Goal: Task Accomplishment & Management: Use online tool/utility

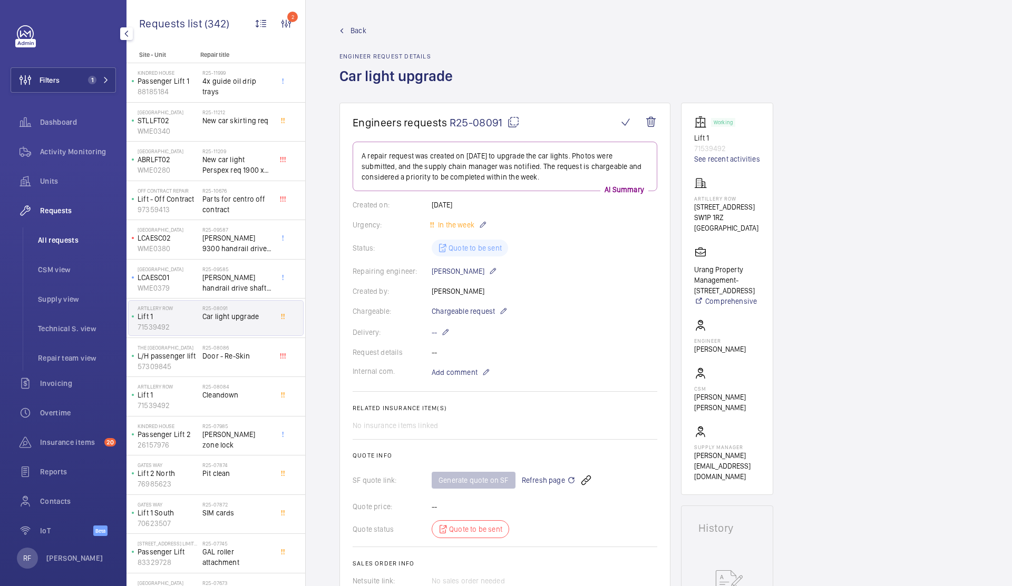
click at [68, 239] on span "All requests" at bounding box center [77, 240] width 78 height 11
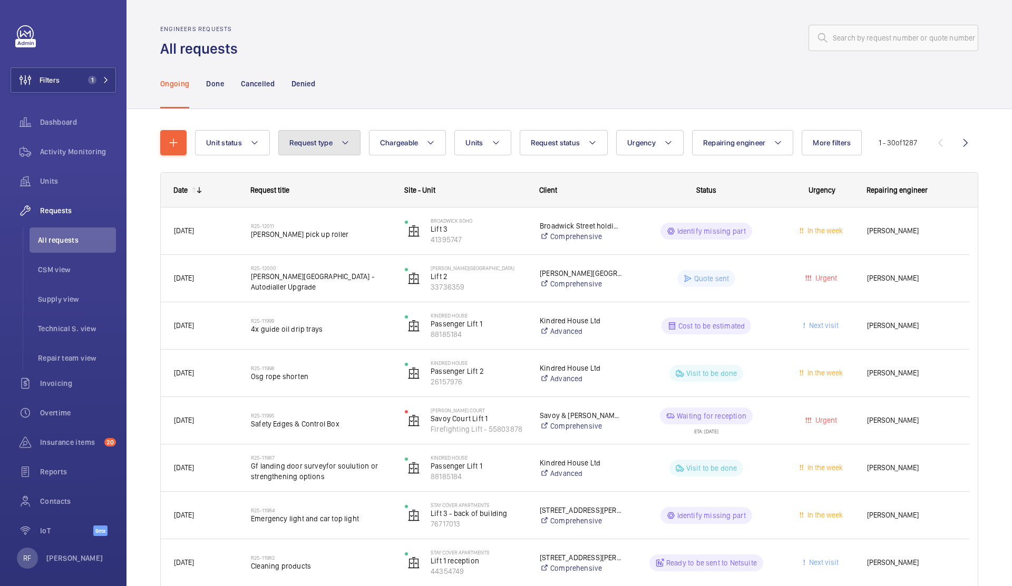
click at [308, 136] on button "Request type" at bounding box center [319, 142] width 82 height 25
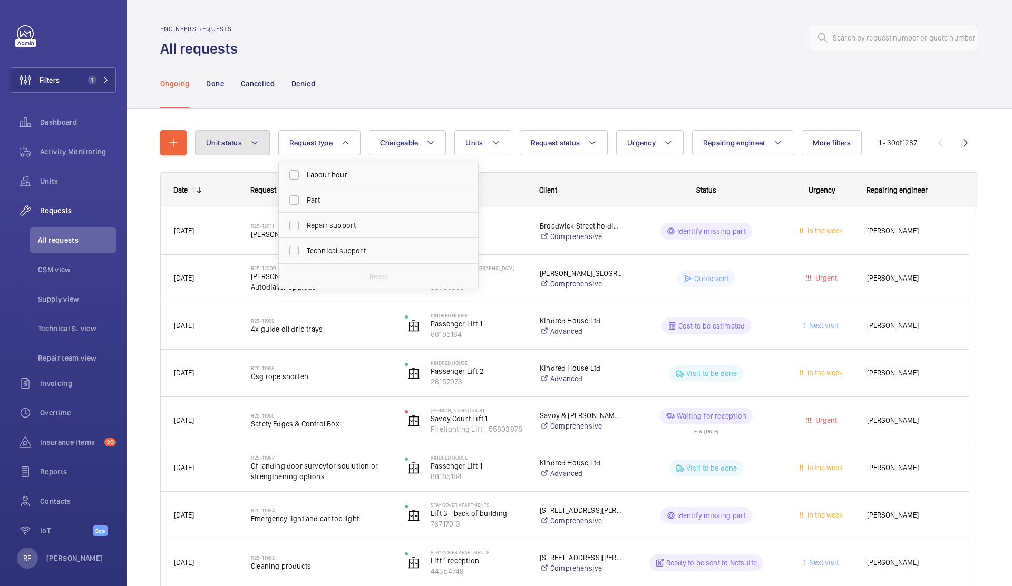
click at [252, 144] on mat-icon at bounding box center [254, 142] width 8 height 13
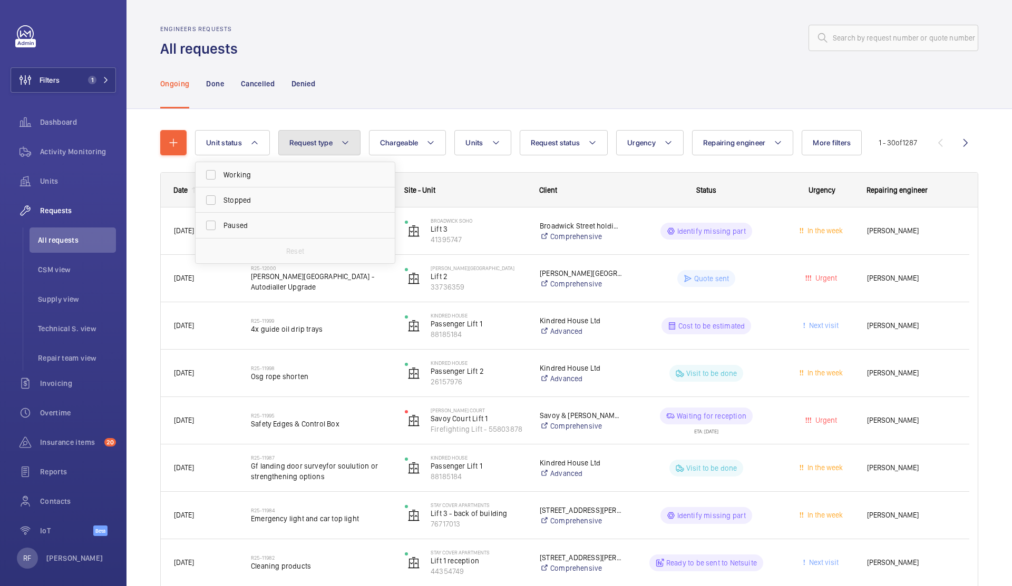
click at [316, 145] on span "Request type" at bounding box center [310, 143] width 43 height 8
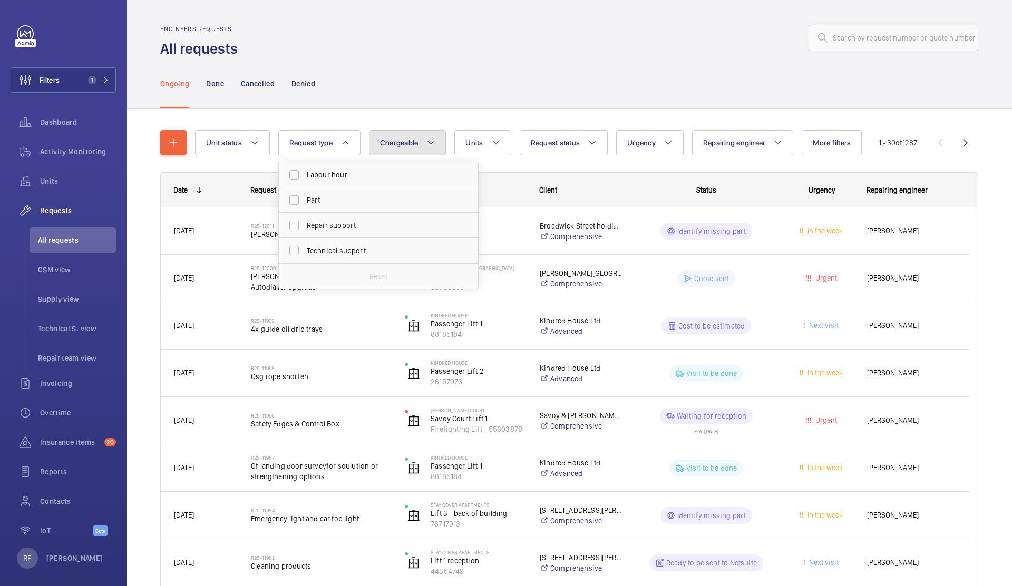
click at [394, 145] on span "Chargeable" at bounding box center [399, 143] width 38 height 8
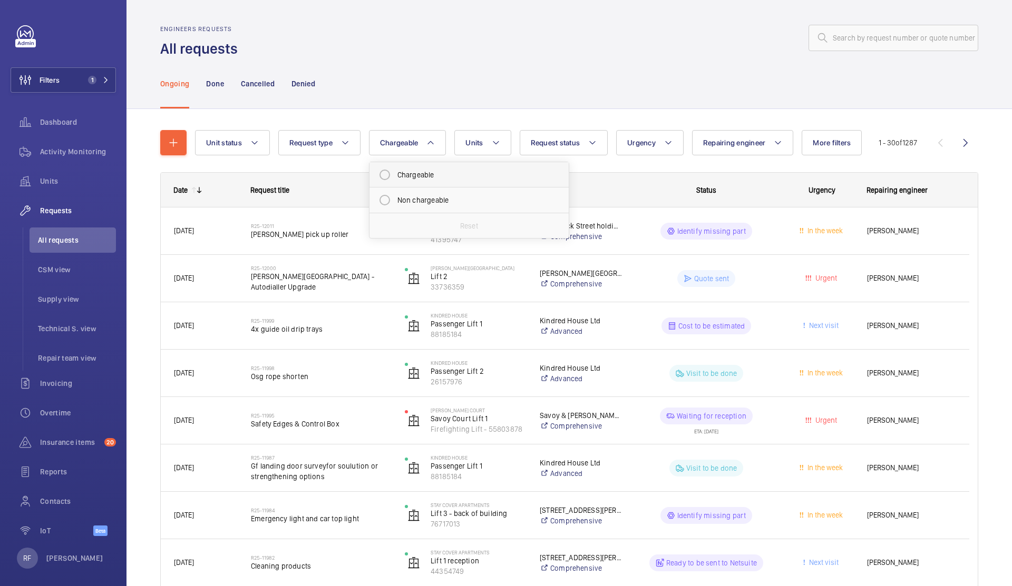
click at [416, 176] on mat-radio-button "Chargeable" at bounding box center [469, 174] width 190 height 21
radio input "true"
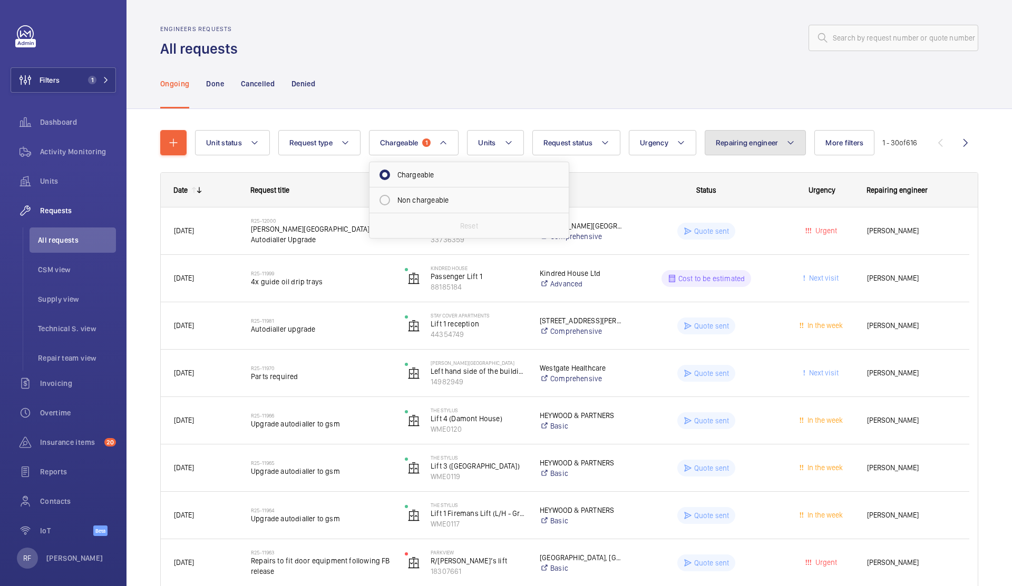
click at [757, 144] on span "Repairing engineer" at bounding box center [747, 143] width 63 height 8
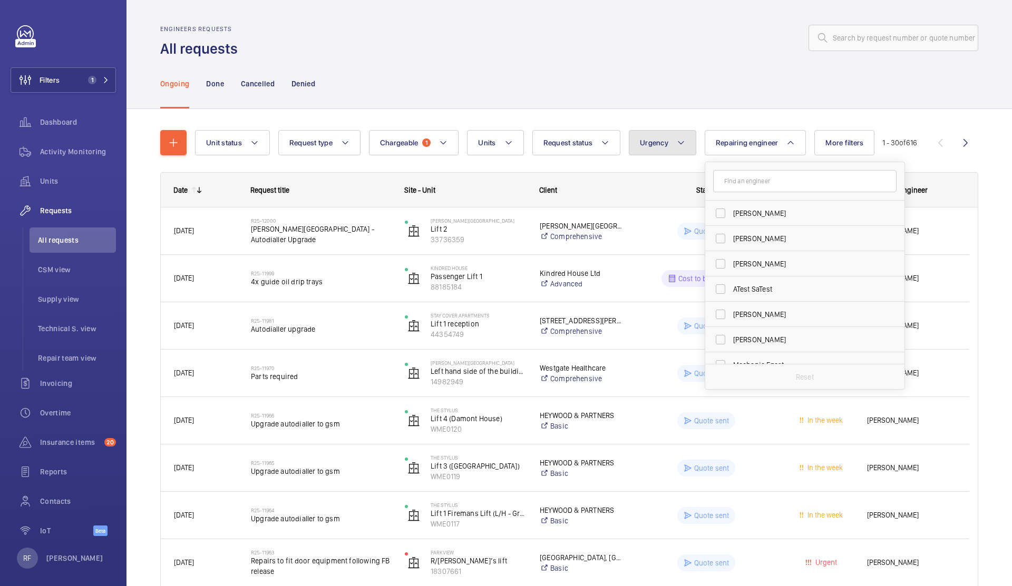
click at [681, 146] on mat-icon at bounding box center [681, 142] width 8 height 13
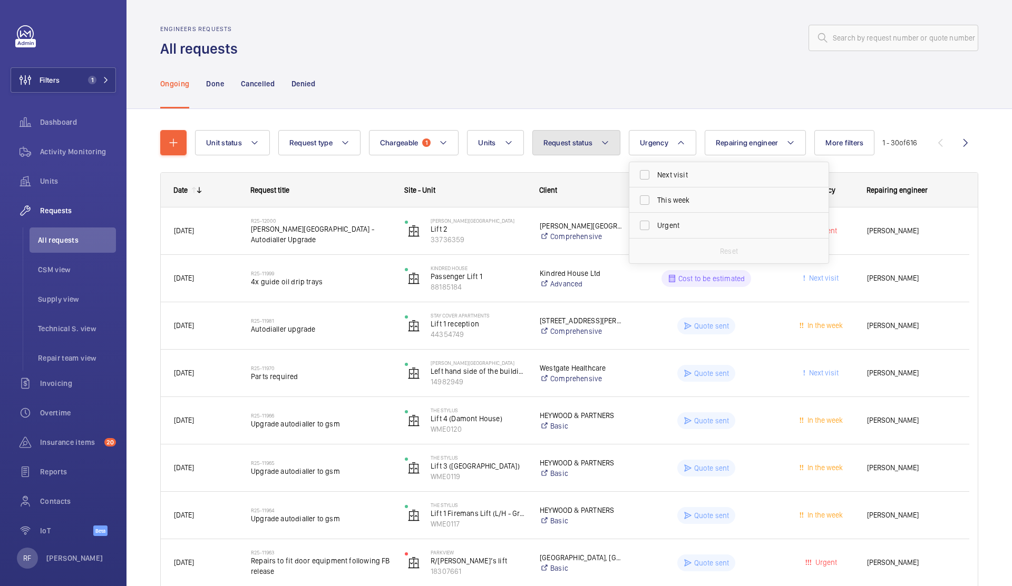
click at [594, 150] on button "Request status" at bounding box center [576, 142] width 89 height 25
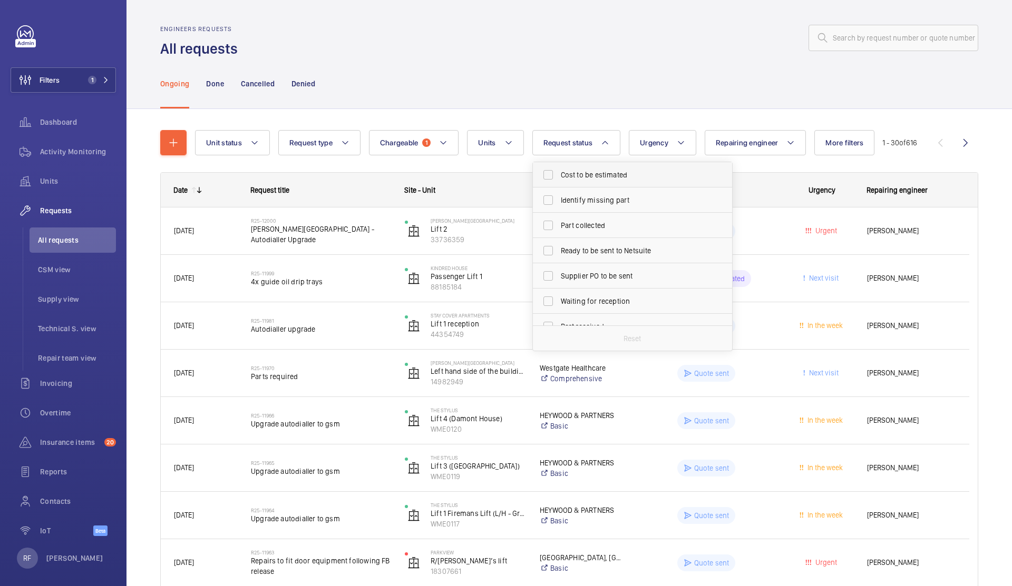
click at [593, 182] on label "Cost to be estimated" at bounding box center [624, 174] width 183 height 25
click at [559, 182] on input "Cost to be estimated" at bounding box center [547, 174] width 21 height 21
checkbox input "true"
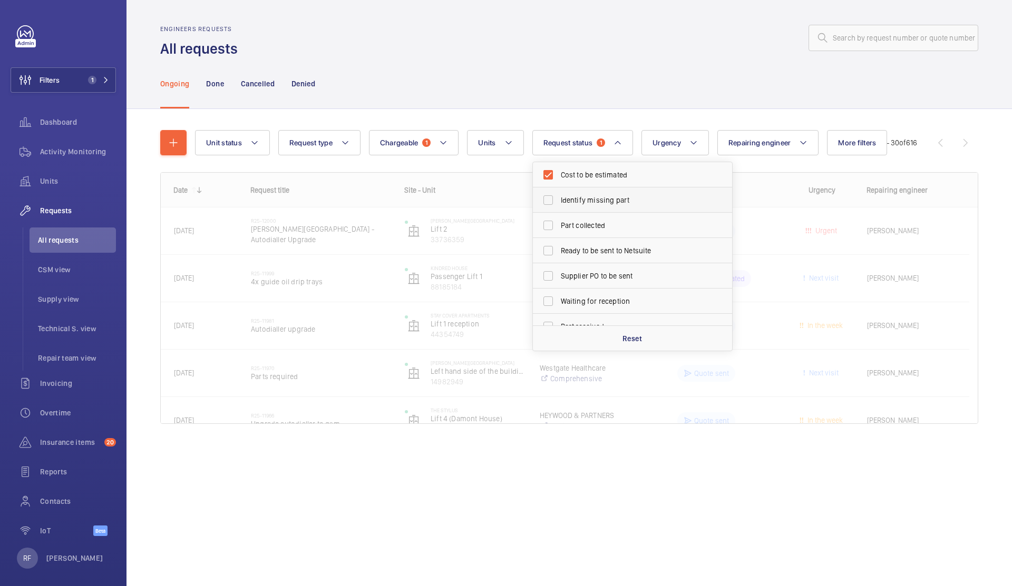
click at [593, 194] on label "Identify missing part" at bounding box center [624, 200] width 183 height 25
click at [559, 194] on input "Identify missing part" at bounding box center [547, 200] width 21 height 21
checkbox input "true"
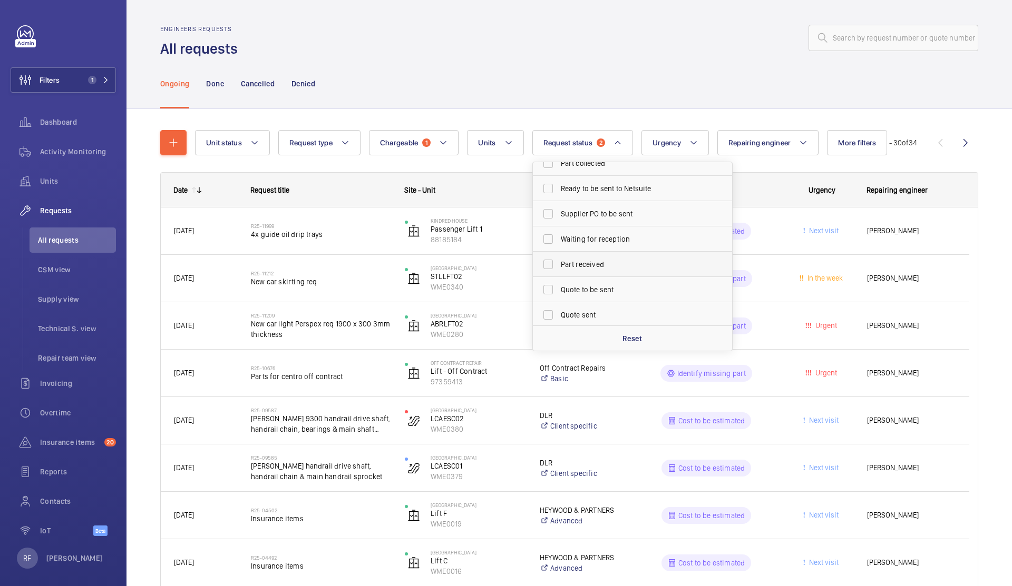
scroll to position [64, 0]
click at [585, 292] on span "Quote to be sent" at bounding box center [633, 287] width 145 height 11
click at [559, 292] on input "Quote to be sent" at bounding box center [547, 287] width 21 height 21
checkbox input "true"
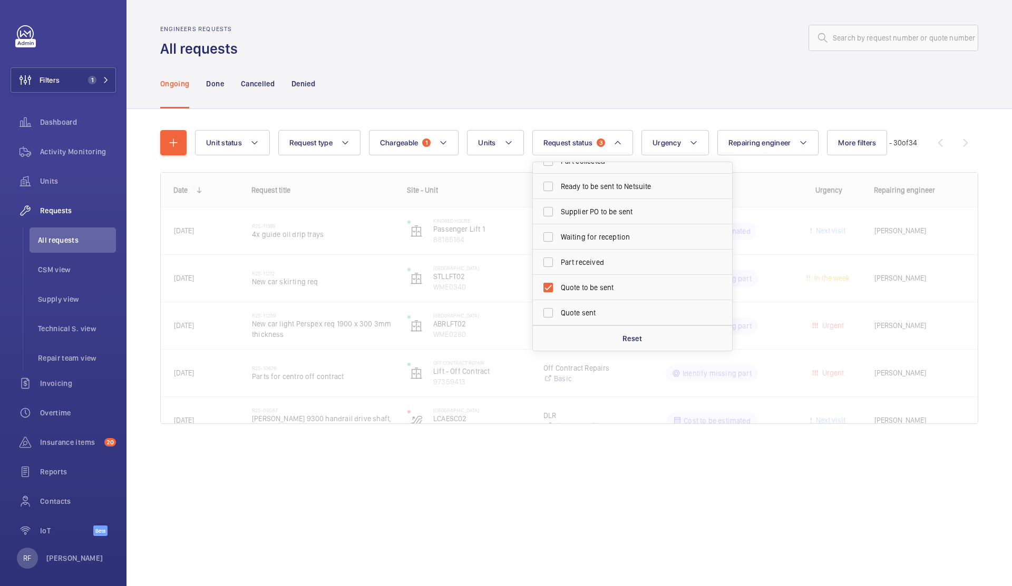
click at [575, 74] on div "Ongoing Done Cancelled Denied" at bounding box center [569, 83] width 818 height 50
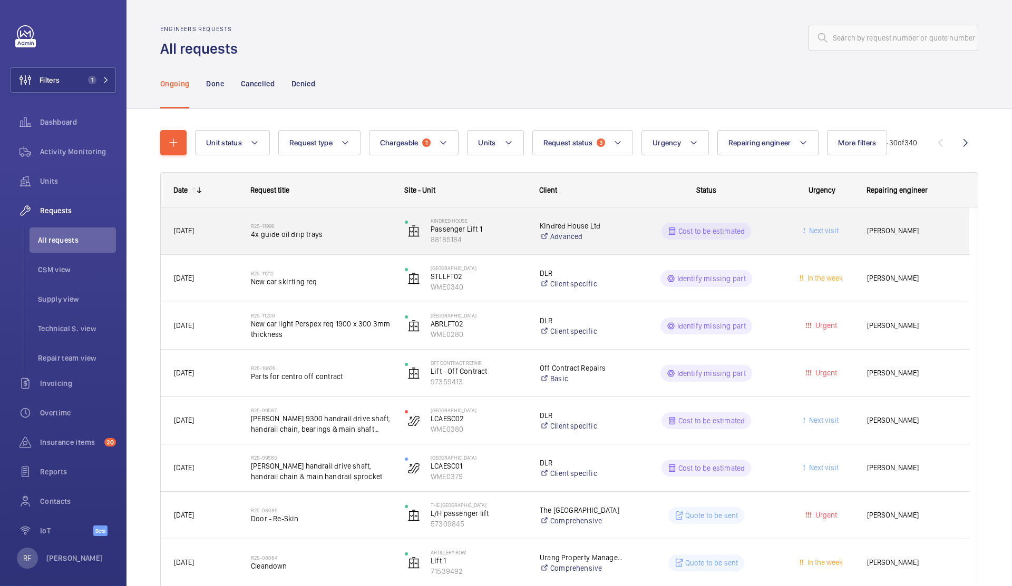
click at [222, 230] on span "[DATE]" at bounding box center [205, 231] width 63 height 12
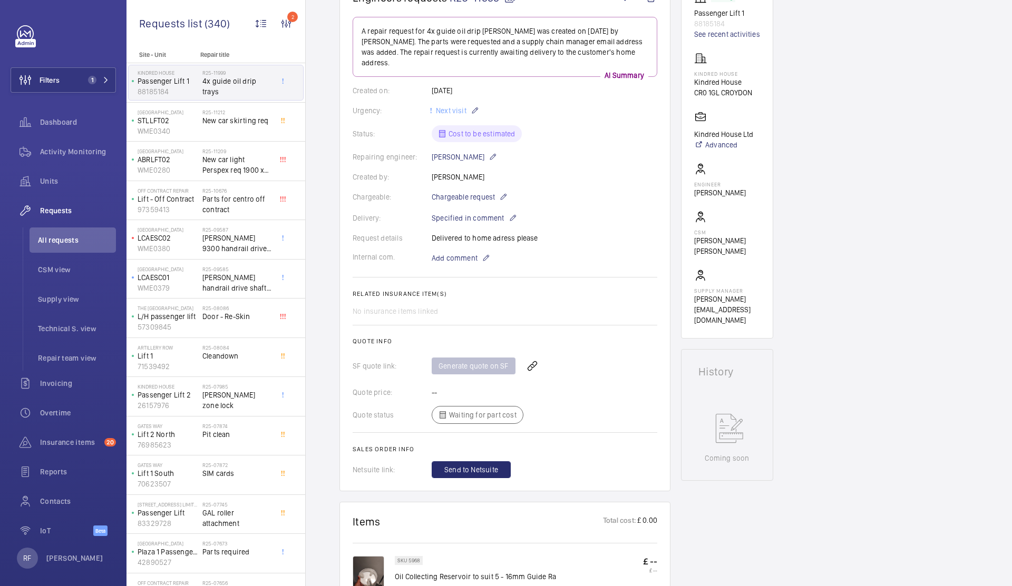
scroll to position [129, 0]
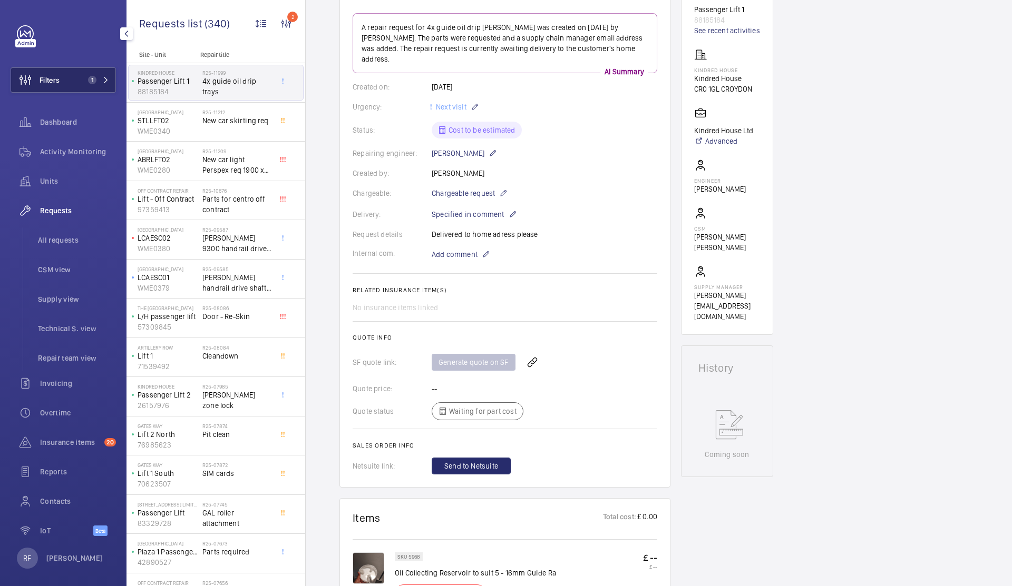
click at [92, 83] on span "1" at bounding box center [96, 80] width 25 height 8
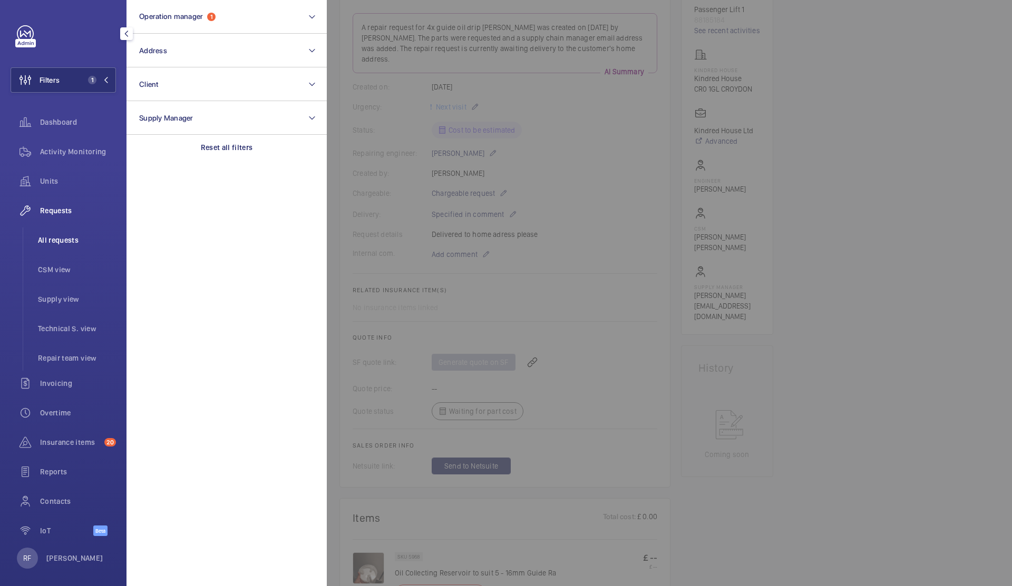
click at [46, 246] on li "All requests" at bounding box center [73, 240] width 86 height 25
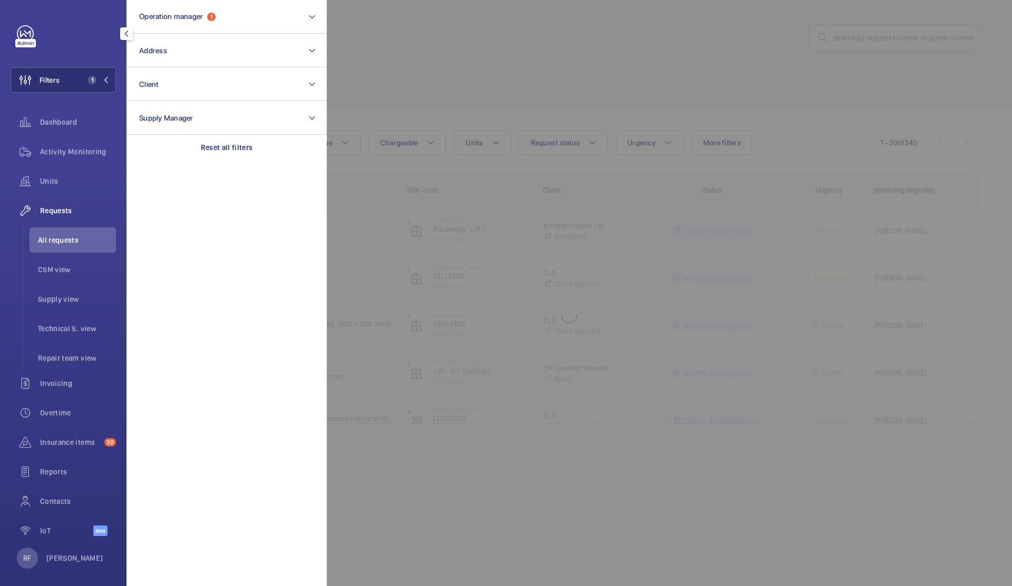
click at [628, 84] on div at bounding box center [833, 293] width 1012 height 586
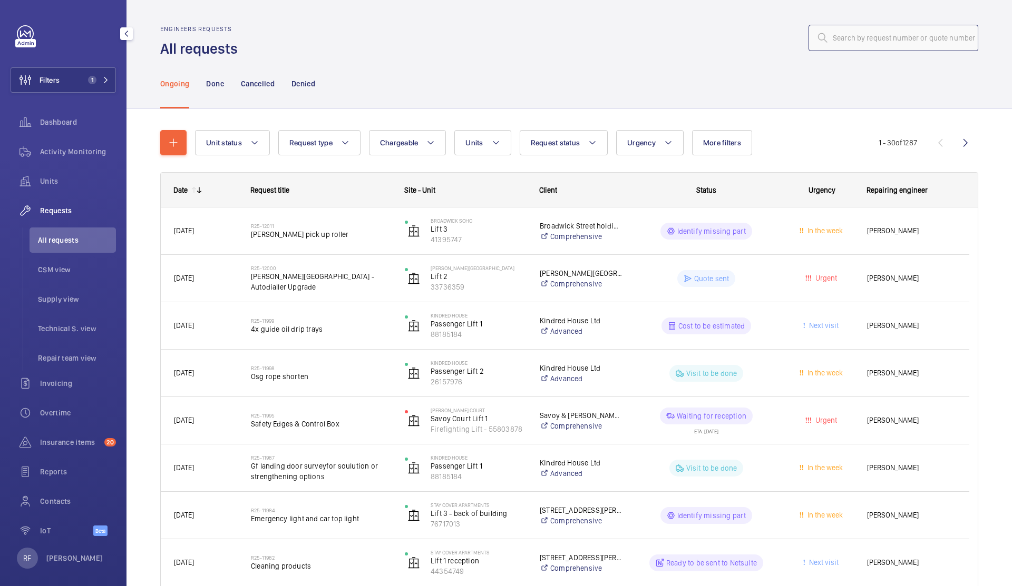
click at [829, 42] on input "text" at bounding box center [893, 38] width 170 height 26
paste input "R25-08357"
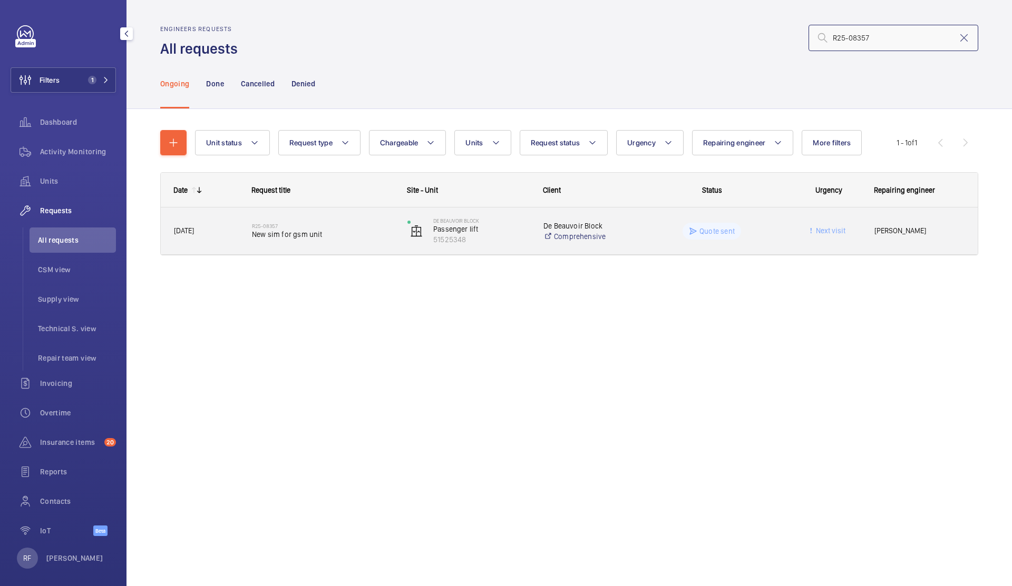
type input "R25-08357"
click at [648, 247] on div "Quote sent" at bounding box center [705, 231] width 154 height 38
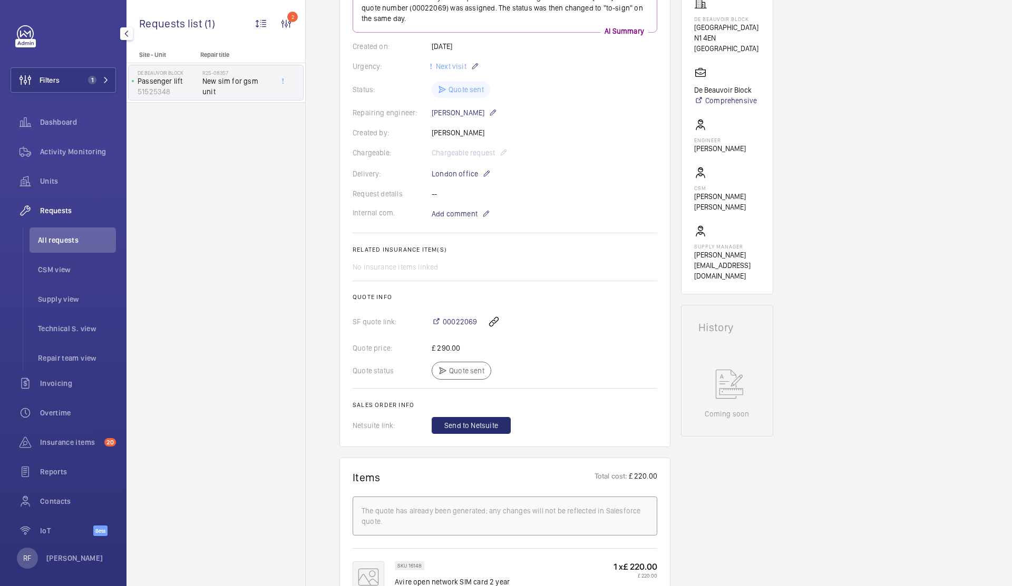
scroll to position [186, 0]
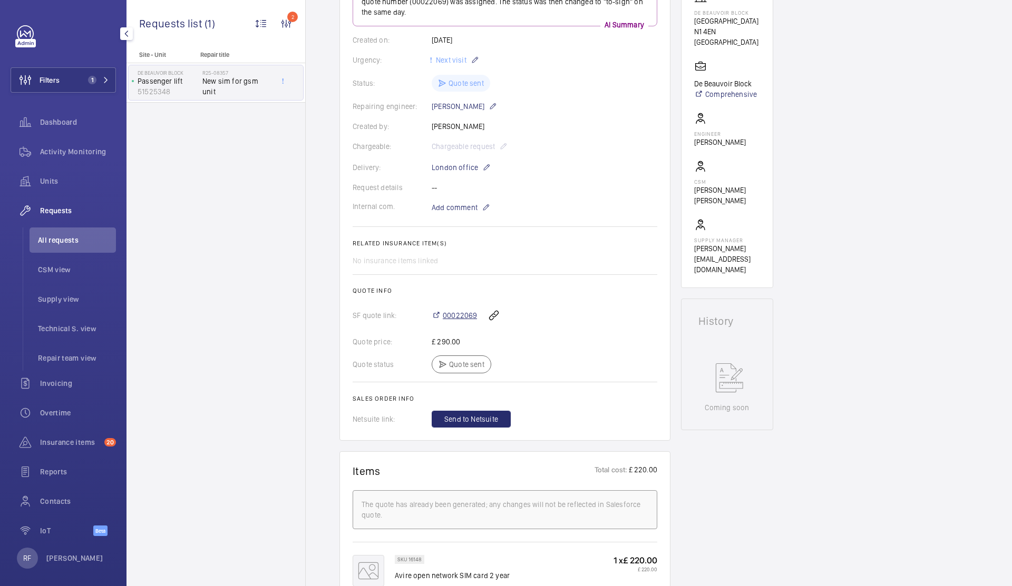
click at [468, 315] on span "00022069" at bounding box center [460, 315] width 34 height 11
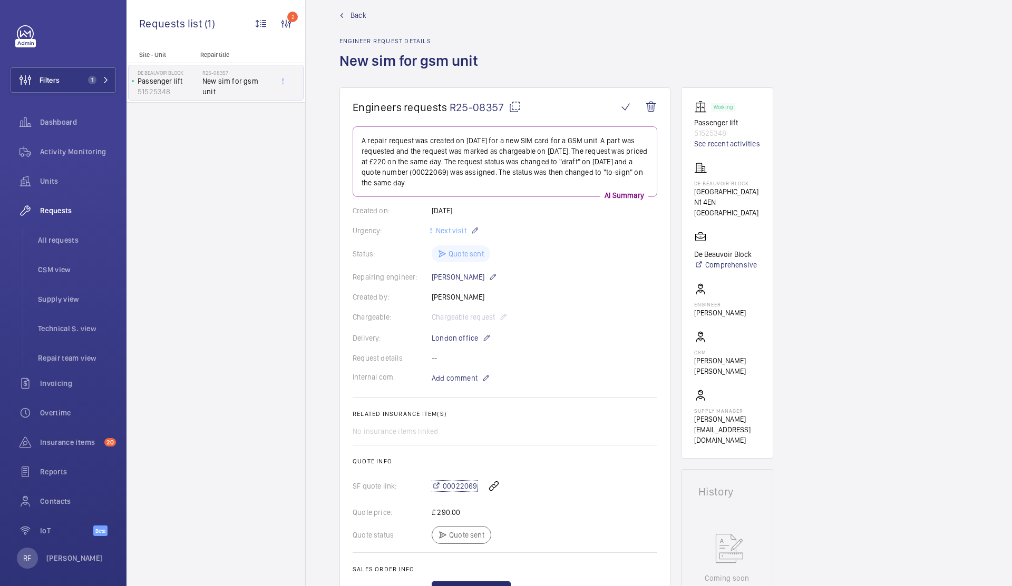
scroll to position [0, 0]
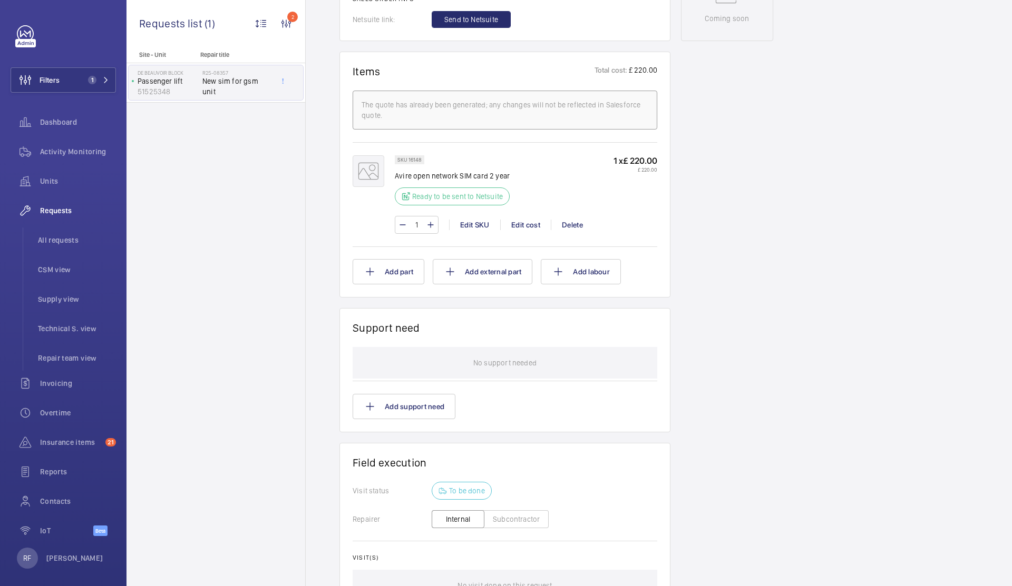
scroll to position [453, 0]
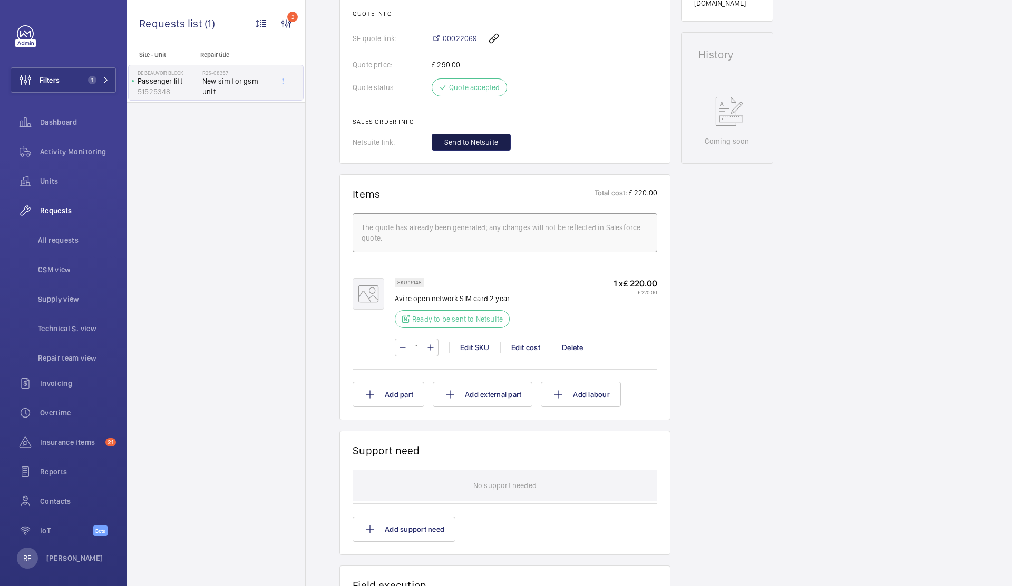
click at [466, 145] on span "Send to Netsuite" at bounding box center [471, 142] width 54 height 11
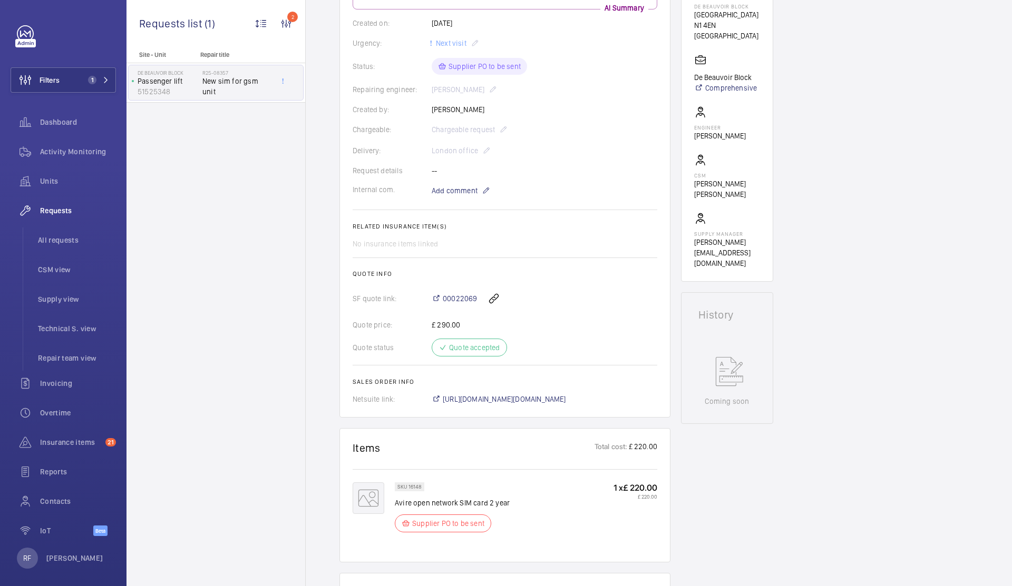
scroll to position [190, 0]
click at [45, 212] on span "Requests" at bounding box center [78, 211] width 76 height 11
click at [50, 240] on span "All requests" at bounding box center [77, 240] width 78 height 11
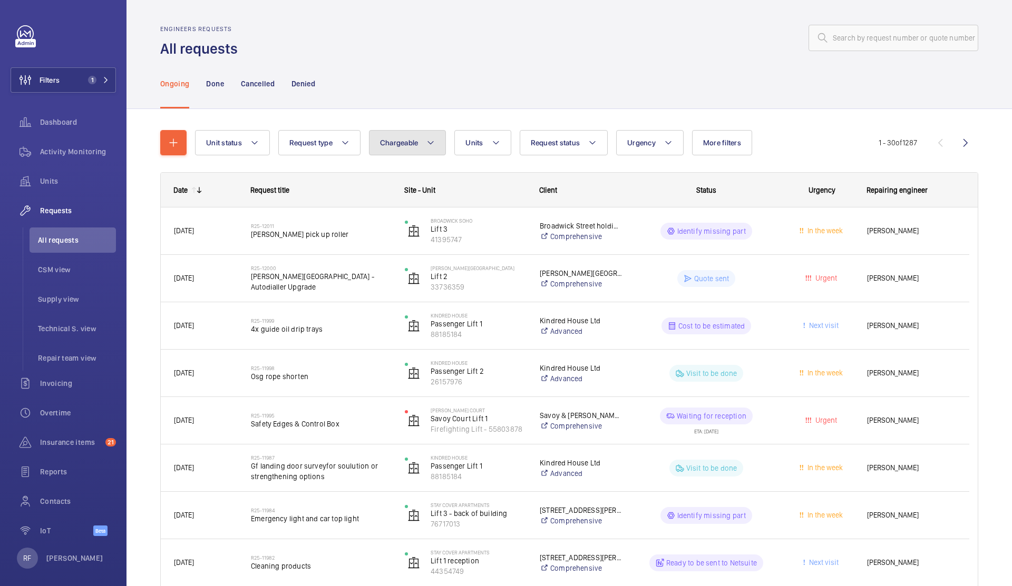
click at [386, 145] on span "Chargeable" at bounding box center [399, 143] width 38 height 8
click at [394, 174] on mat-radio-button "Chargeable" at bounding box center [469, 174] width 190 height 21
radio input "true"
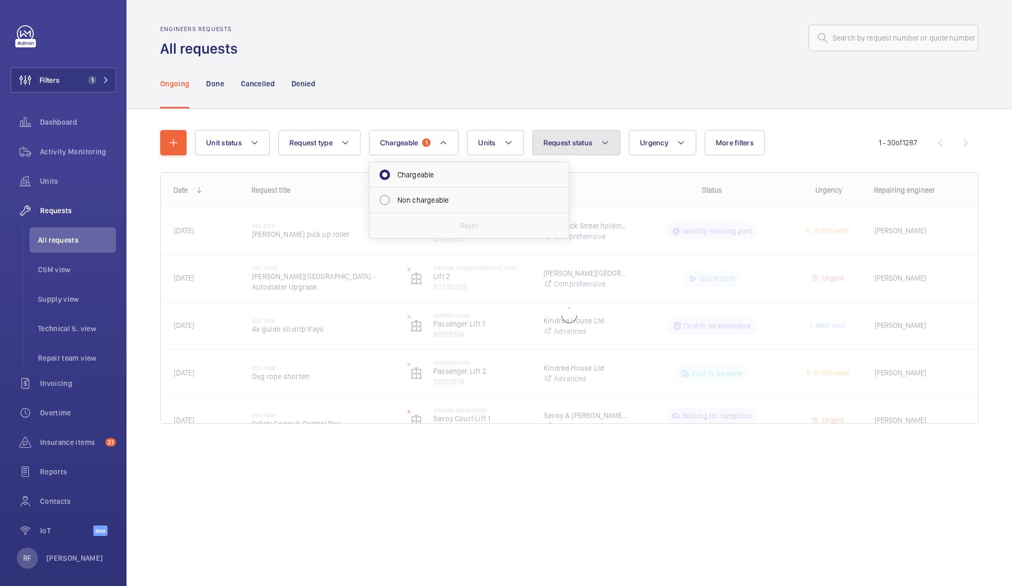
click at [571, 145] on span "Request status" at bounding box center [568, 143] width 50 height 8
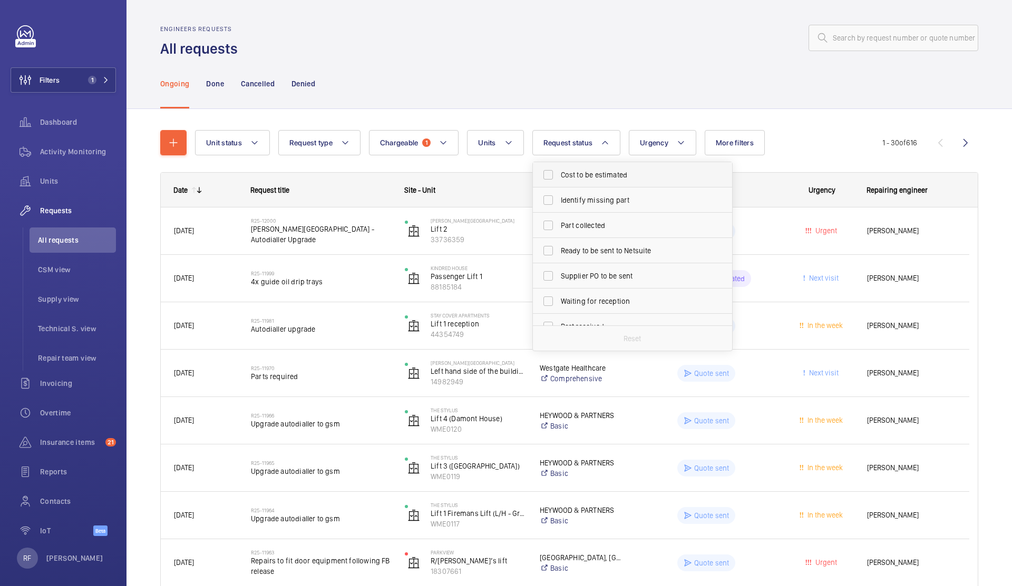
click at [576, 170] on label "Cost to be estimated" at bounding box center [624, 174] width 183 height 25
click at [583, 199] on span "Identify missing part" at bounding box center [633, 200] width 145 height 11
click at [559, 199] on input "Identify missing part" at bounding box center [547, 200] width 21 height 21
checkbox input "true"
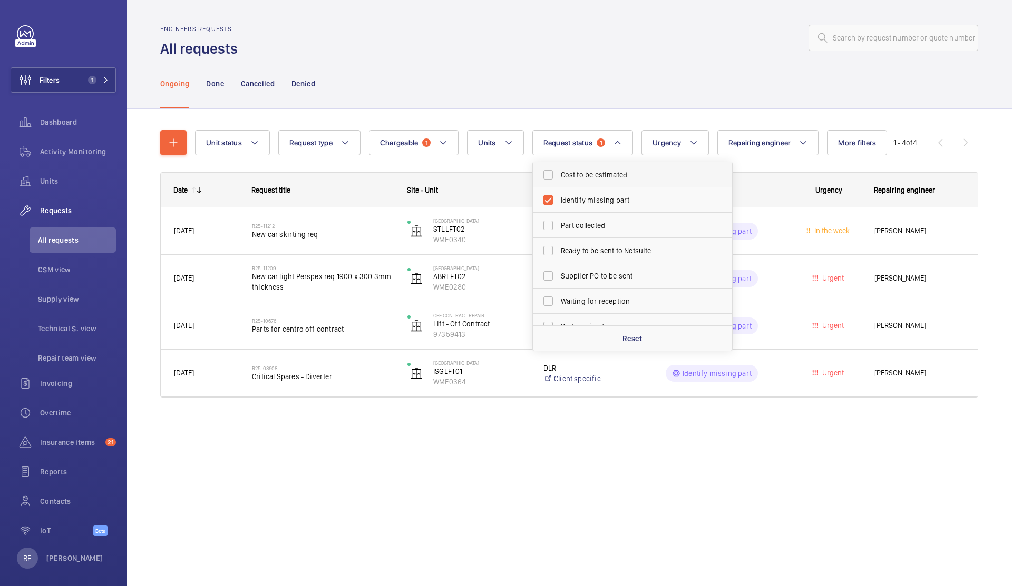
click at [542, 177] on label "Cost to be estimated" at bounding box center [624, 174] width 183 height 25
click at [542, 177] on input "Cost to be estimated" at bounding box center [547, 174] width 21 height 21
checkbox input "true"
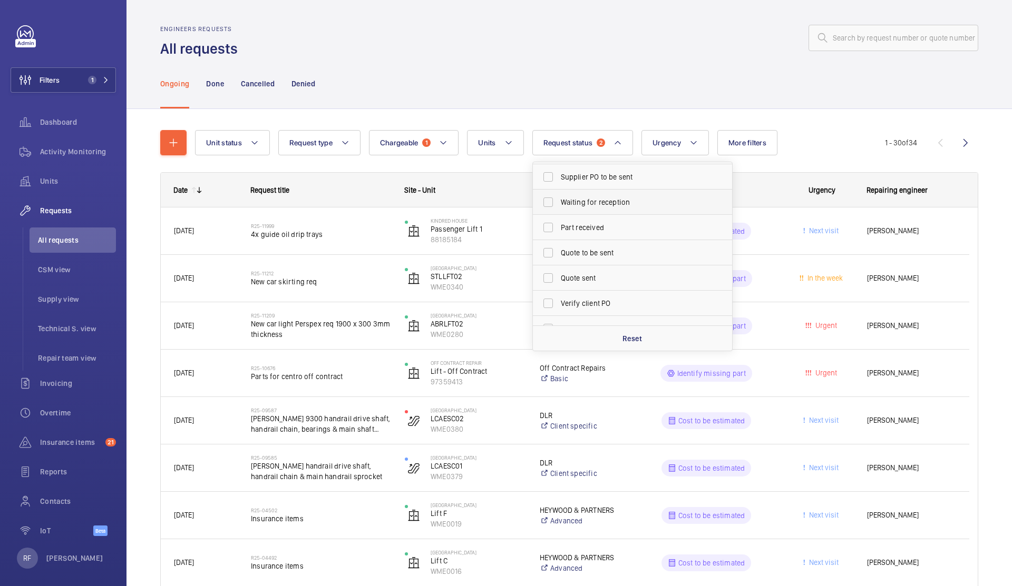
scroll to position [118, 0]
click at [580, 238] on span "Quote to be sent" at bounding box center [633, 234] width 145 height 11
click at [559, 238] on input "Quote to be sent" at bounding box center [547, 233] width 21 height 21
checkbox input "true"
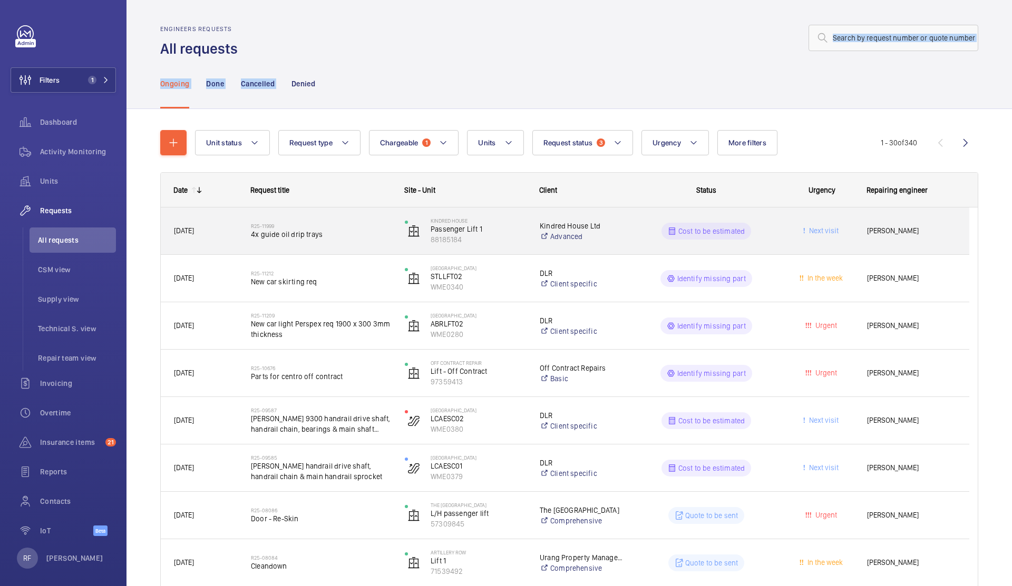
click at [361, 245] on div "R25-11999 4x guide oil drip trays" at bounding box center [321, 231] width 140 height 31
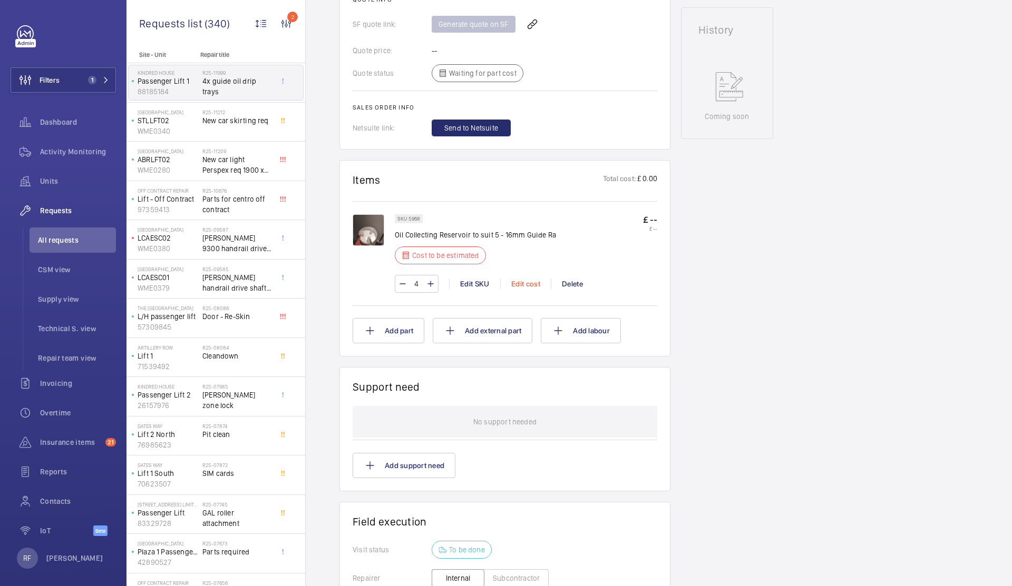
scroll to position [469, 0]
click at [521, 277] on div "Edit cost" at bounding box center [525, 282] width 51 height 11
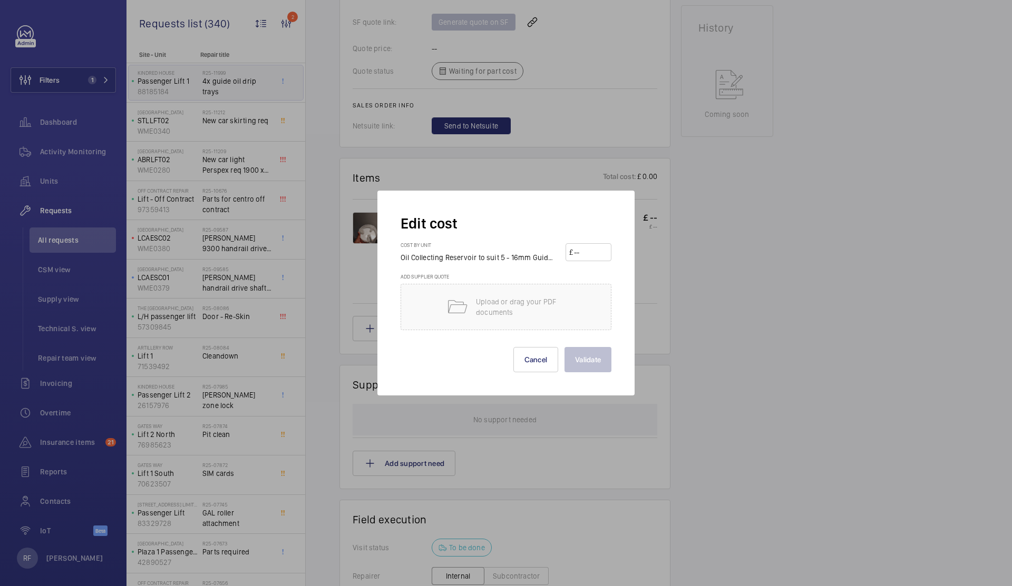
click at [579, 257] on input "number" at bounding box center [590, 252] width 35 height 17
type input "25"
click at [545, 357] on button "Cancel" at bounding box center [535, 359] width 45 height 25
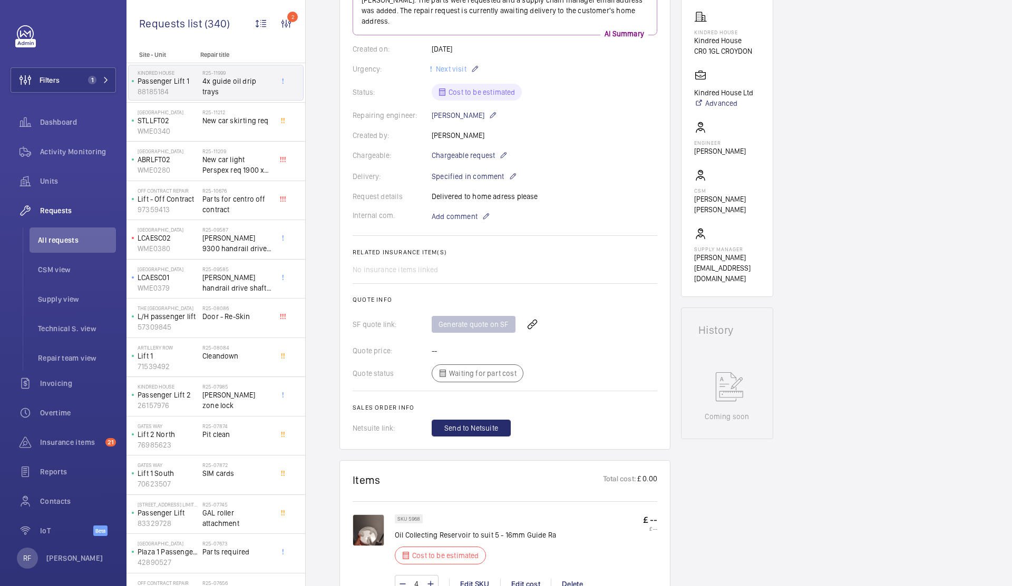
scroll to position [165, 0]
click at [501, 150] on mat-icon at bounding box center [503, 156] width 8 height 13
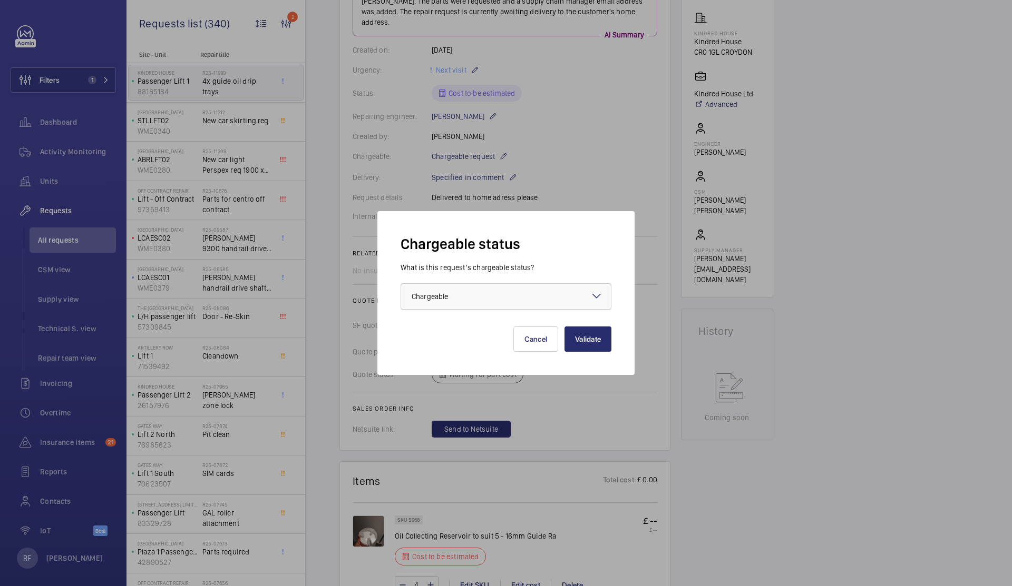
click at [487, 302] on div at bounding box center [506, 296] width 210 height 25
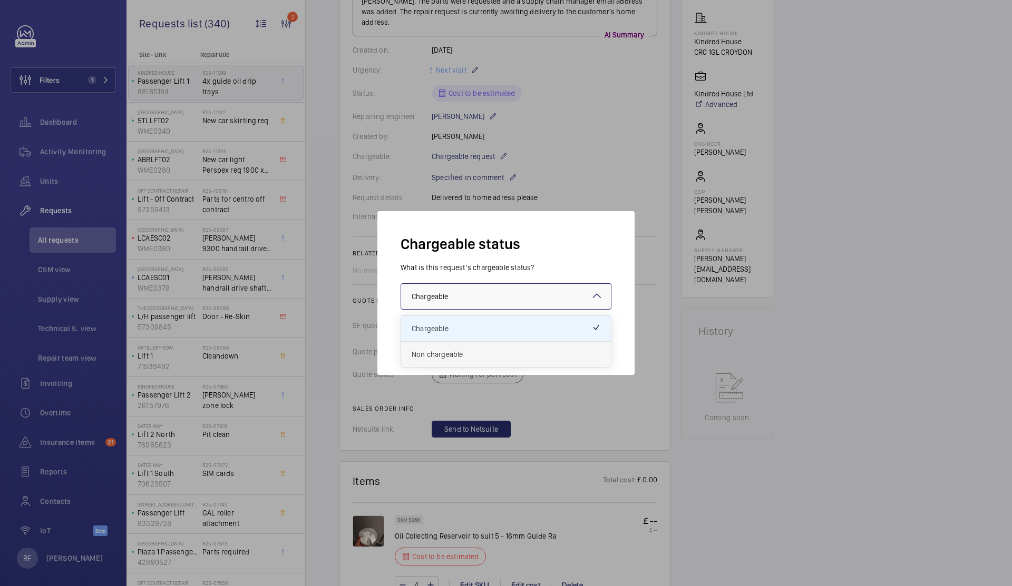
click at [445, 362] on div "Non chargeable" at bounding box center [506, 354] width 210 height 25
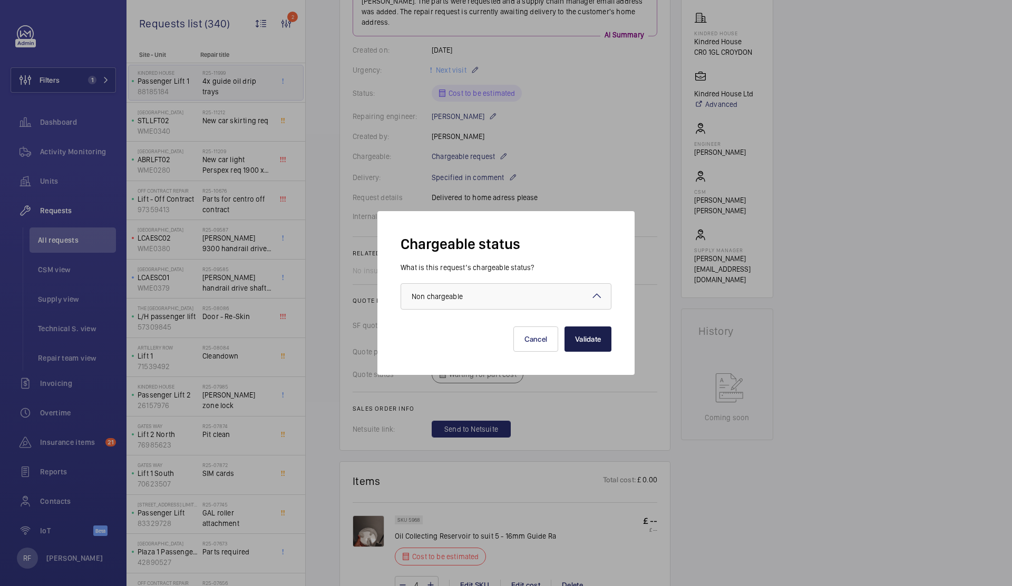
click at [594, 334] on button "Validate" at bounding box center [587, 339] width 47 height 25
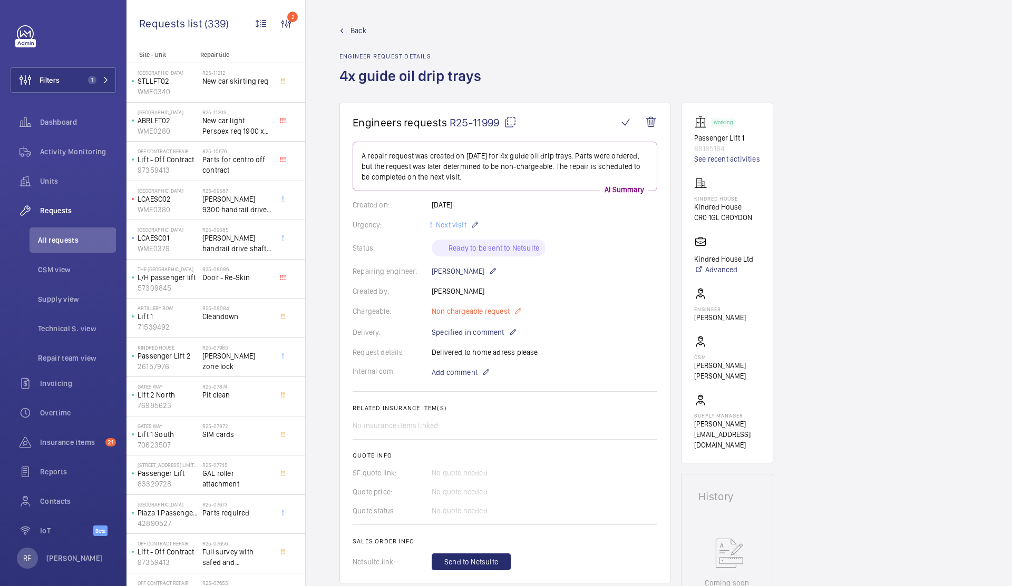
click at [517, 313] on mat-icon at bounding box center [518, 311] width 8 height 13
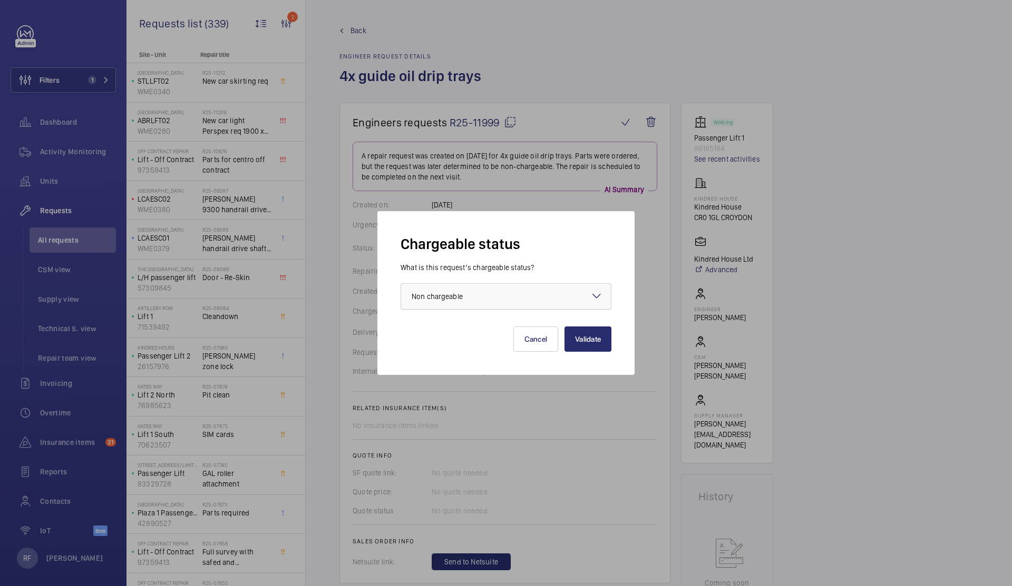
click at [510, 300] on div at bounding box center [506, 296] width 210 height 25
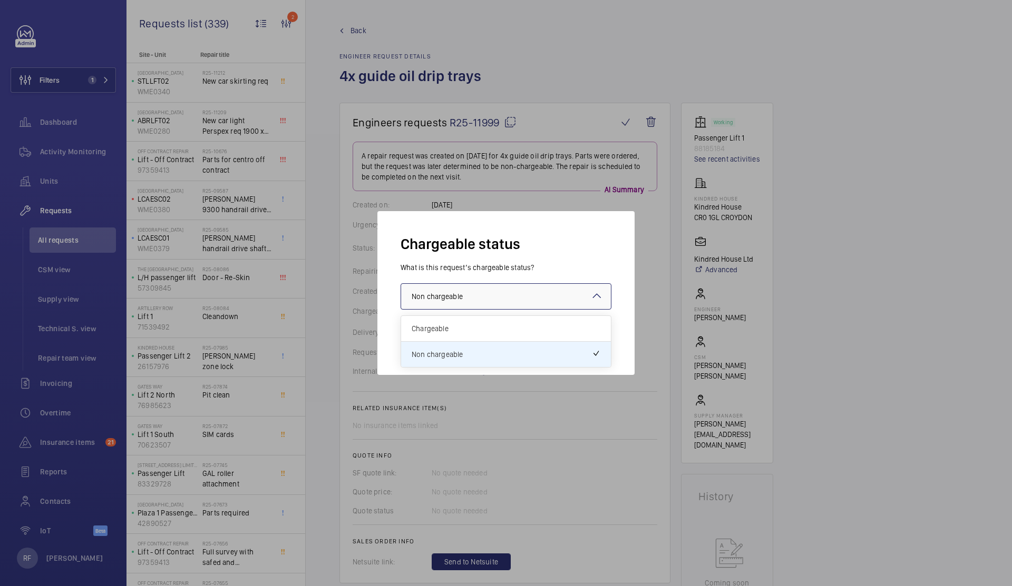
click at [590, 192] on div at bounding box center [506, 293] width 1012 height 586
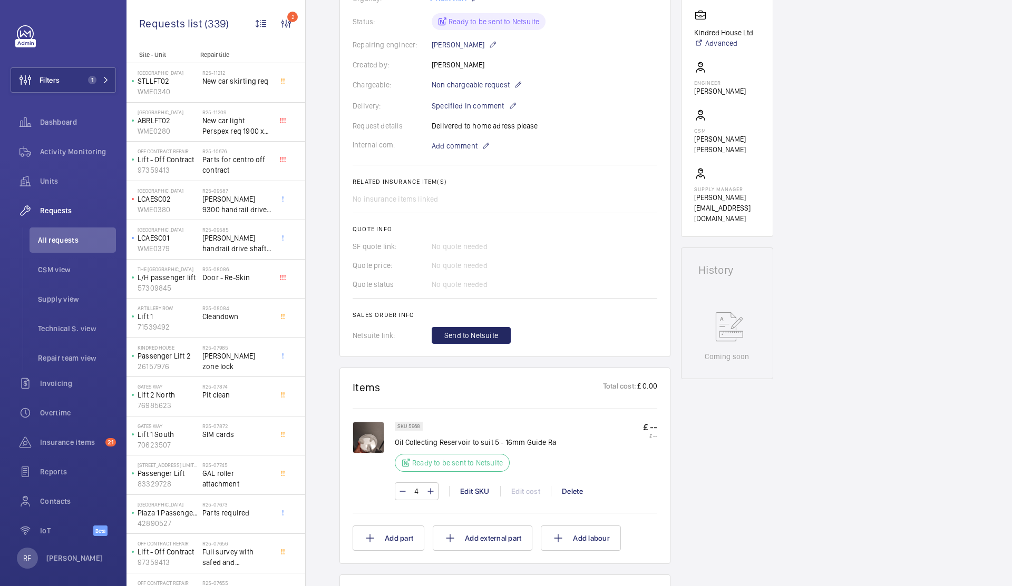
scroll to position [275, 0]
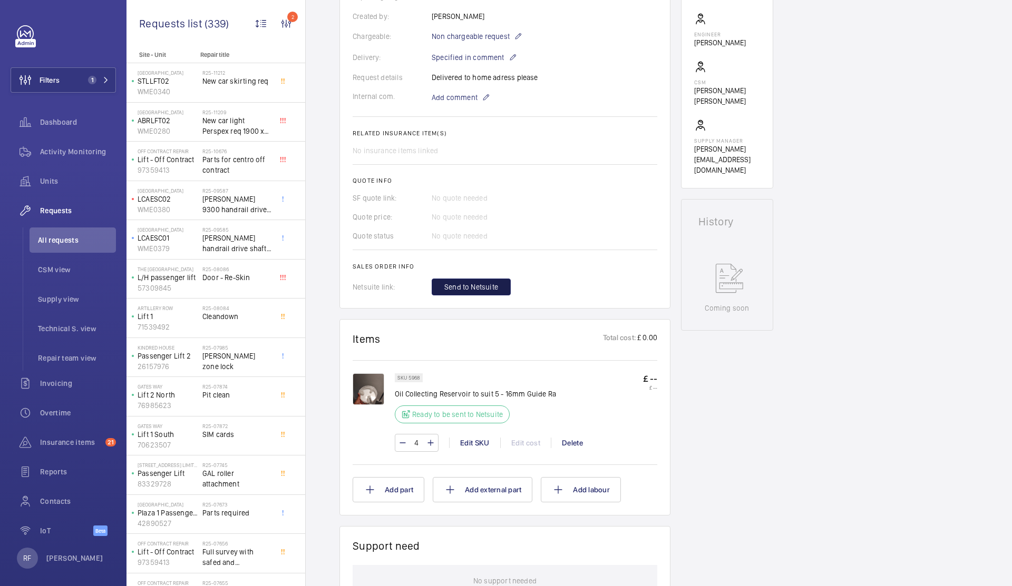
click at [502, 291] on button "Send to Netsuite" at bounding box center [471, 287] width 79 height 17
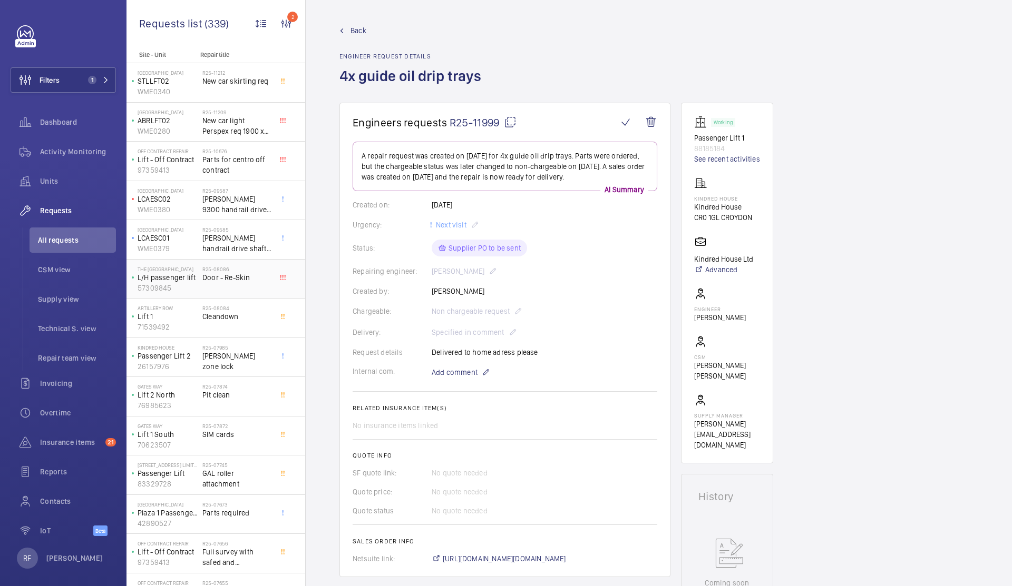
click at [220, 277] on span "Door - Re-Skin" at bounding box center [237, 277] width 70 height 11
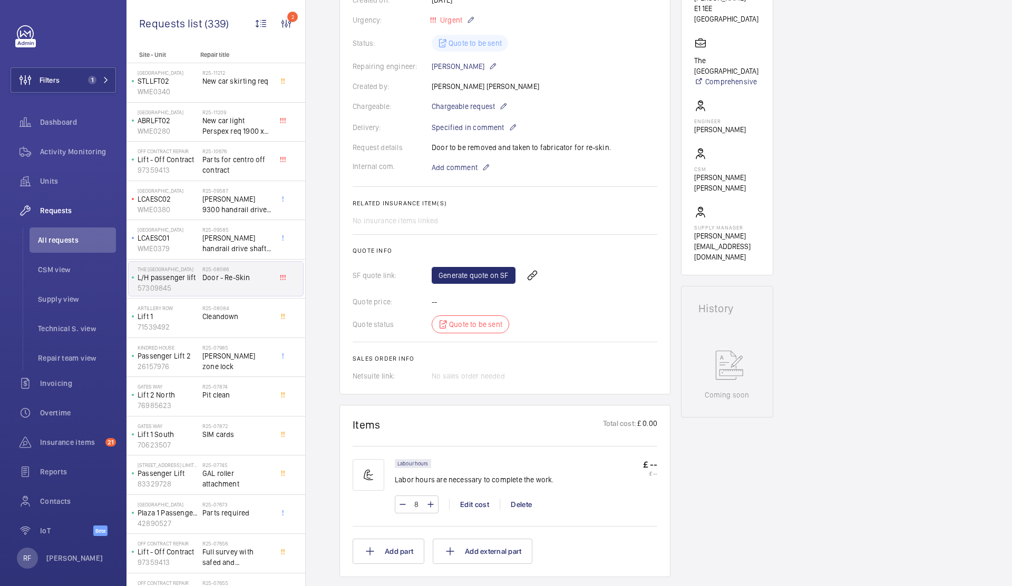
scroll to position [225, 0]
click at [498, 273] on link "Generate quote on SF" at bounding box center [474, 276] width 84 height 17
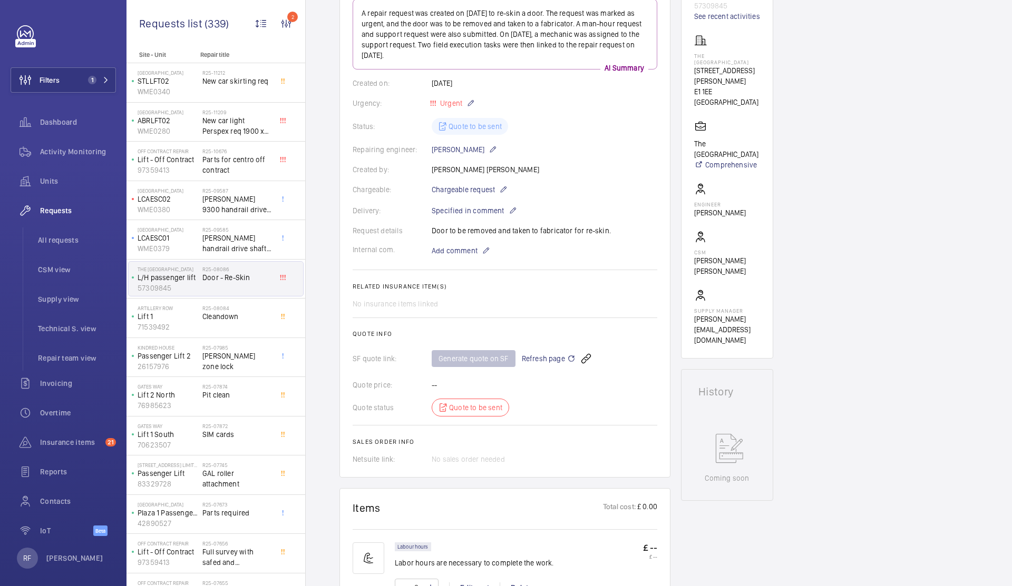
scroll to position [89, 0]
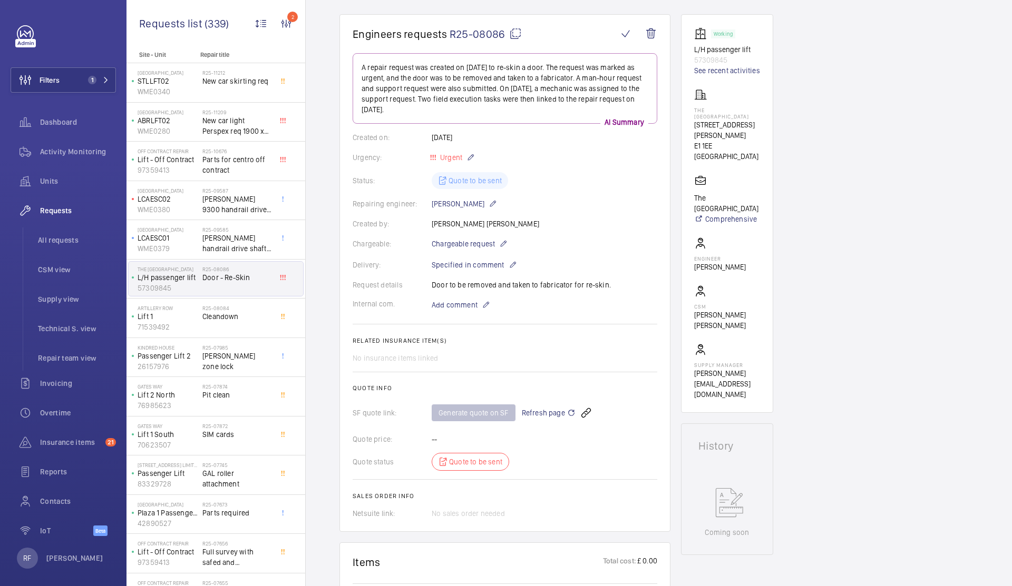
click at [518, 36] on mat-icon at bounding box center [515, 33] width 13 height 13
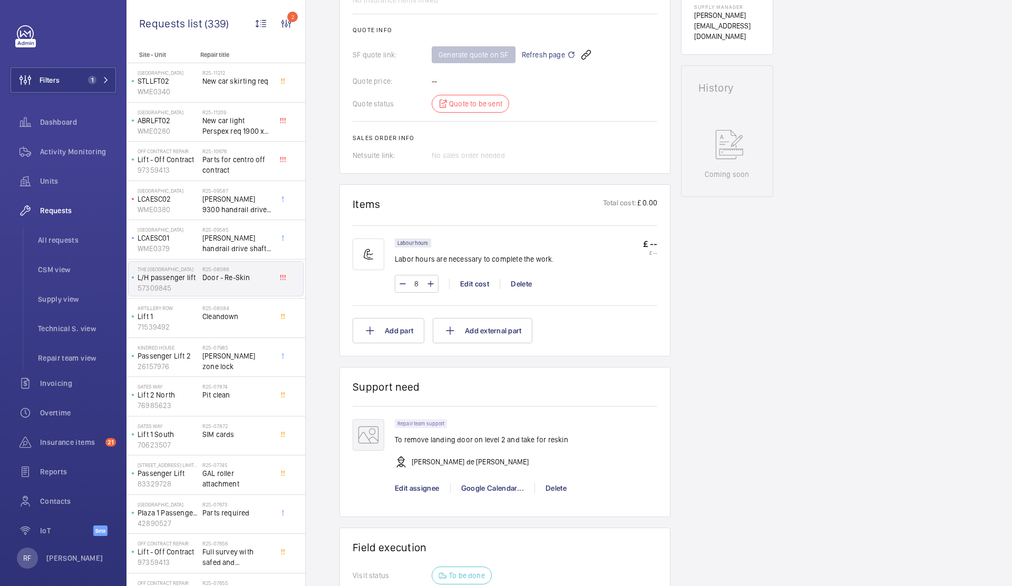
scroll to position [464, 0]
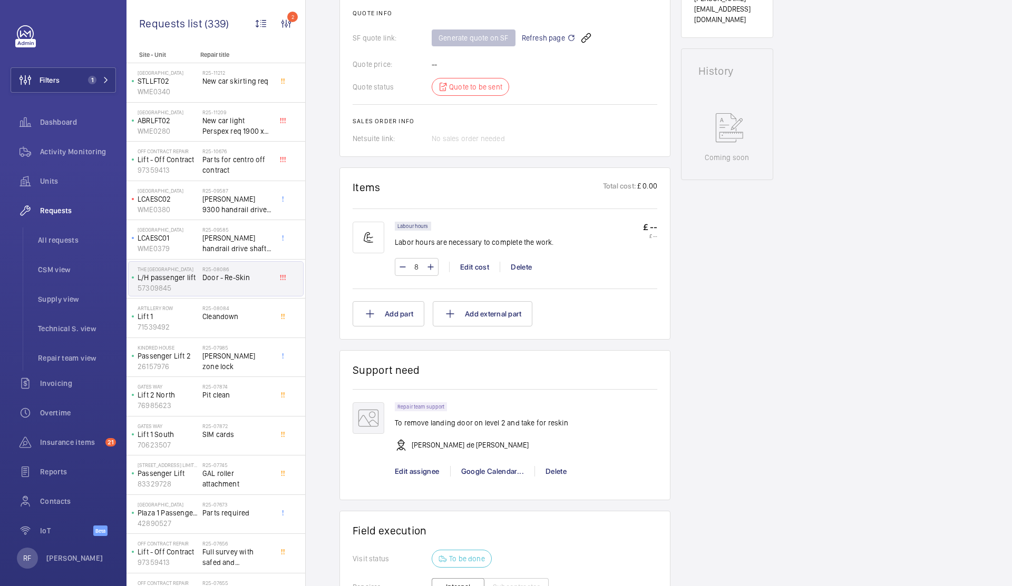
click at [464, 422] on p "To remove landing door on level 2 and take for reskin" at bounding box center [482, 423] width 174 height 11
copy div "To remove landing door on level 2 and take for reskin"
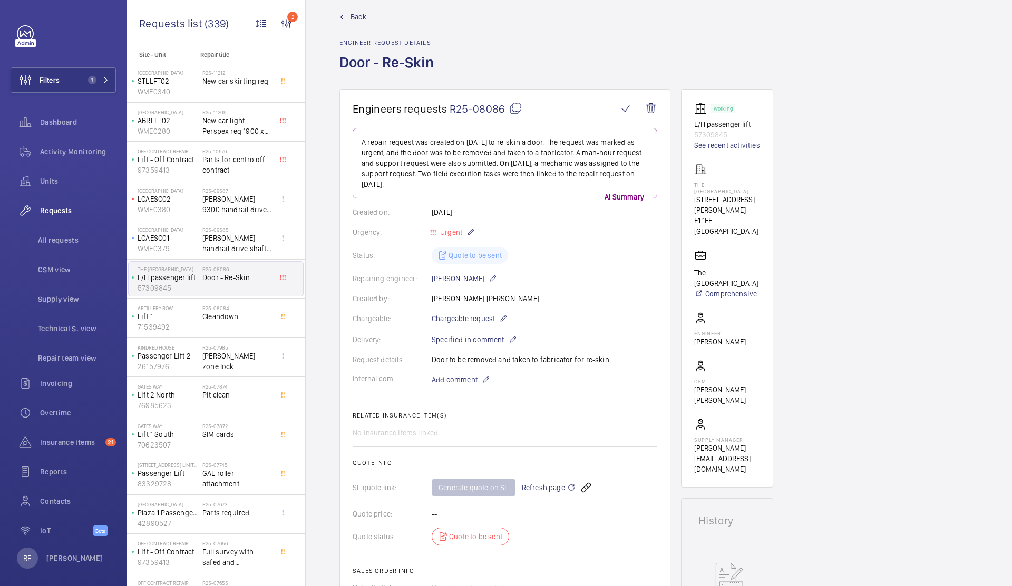
scroll to position [0, 0]
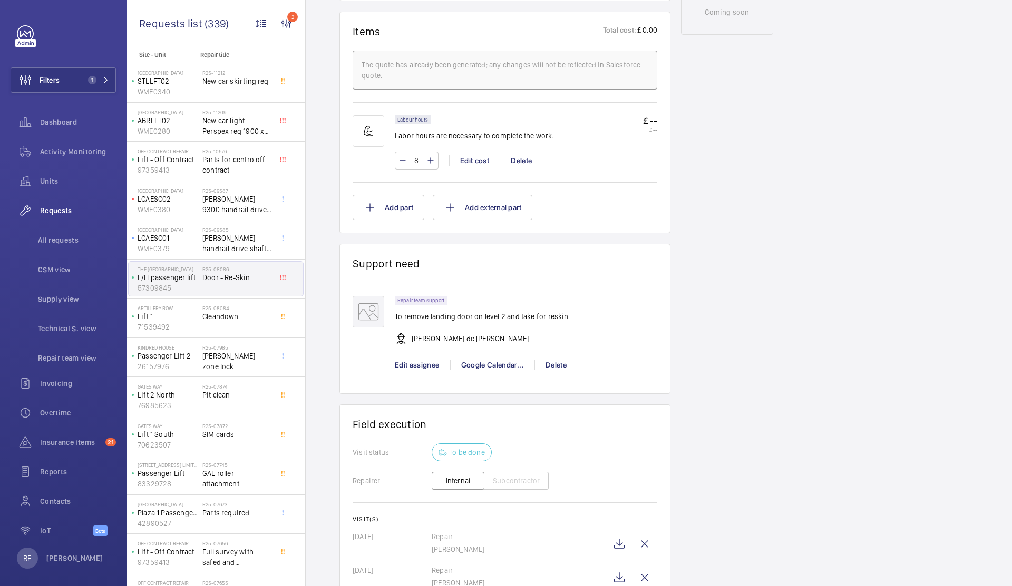
scroll to position [537, 0]
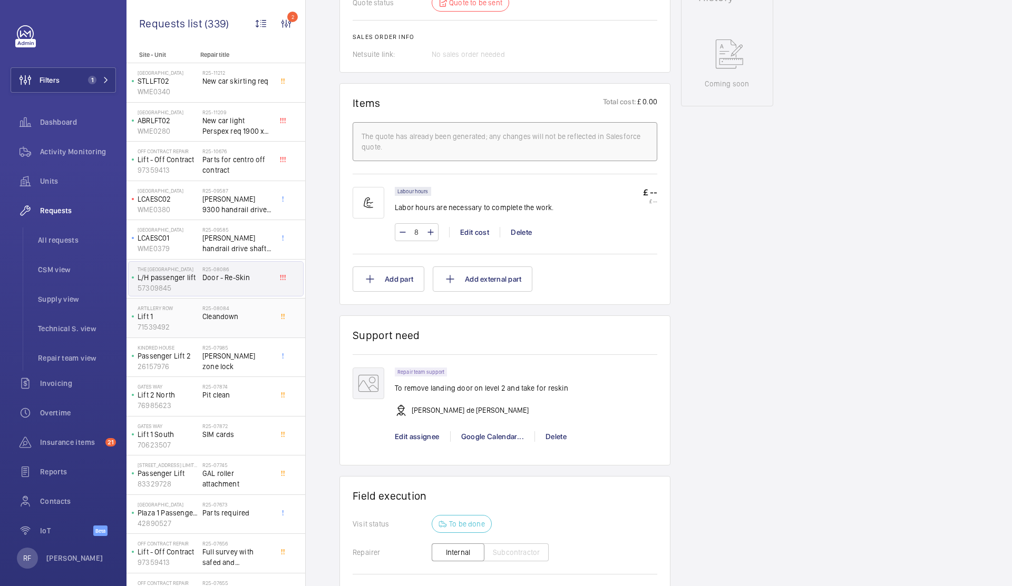
click at [190, 324] on p "71539492" at bounding box center [168, 327] width 61 height 11
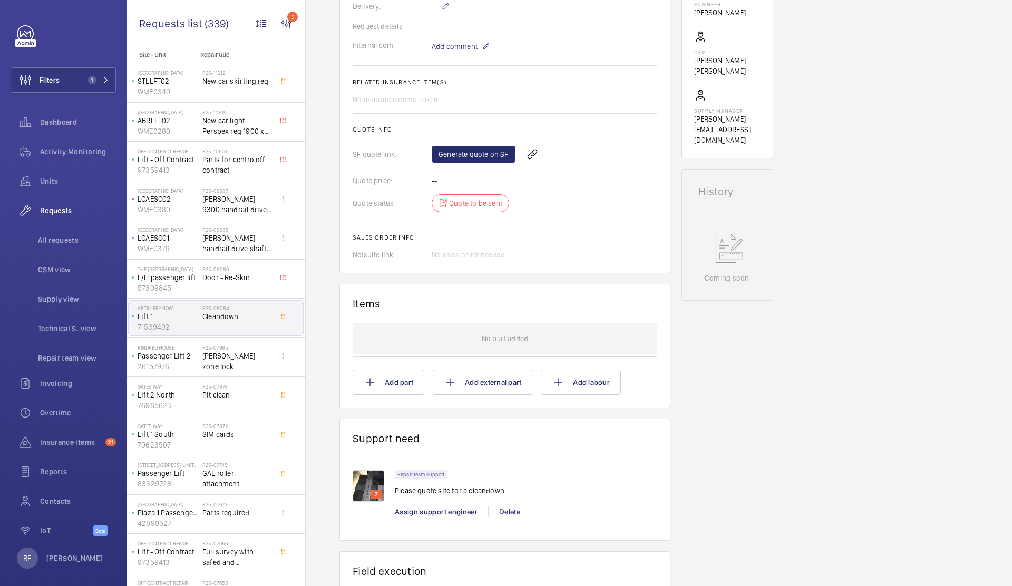
scroll to position [498, 0]
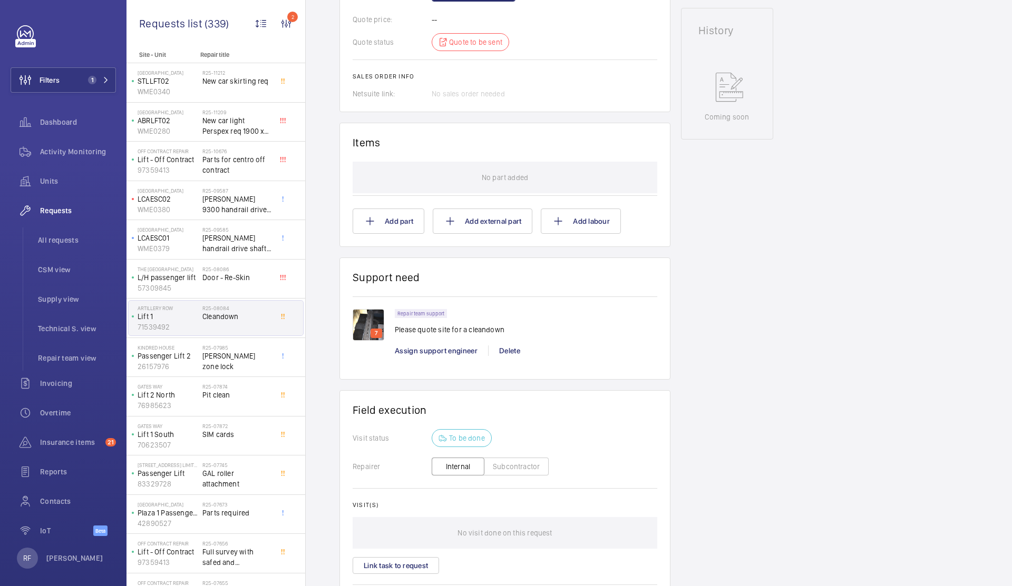
click at [360, 332] on img at bounding box center [369, 325] width 32 height 32
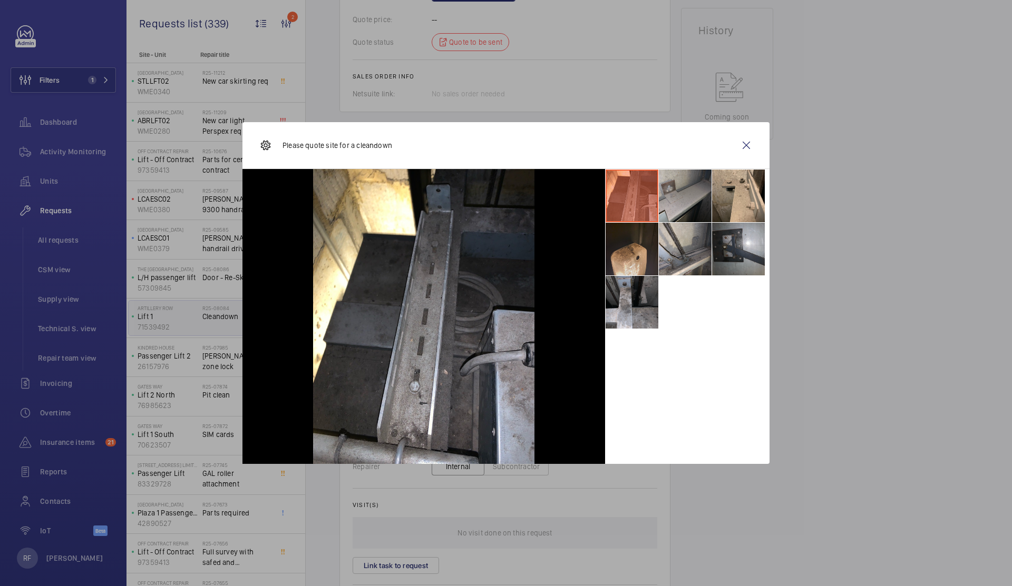
click at [629, 252] on li at bounding box center [631, 249] width 53 height 53
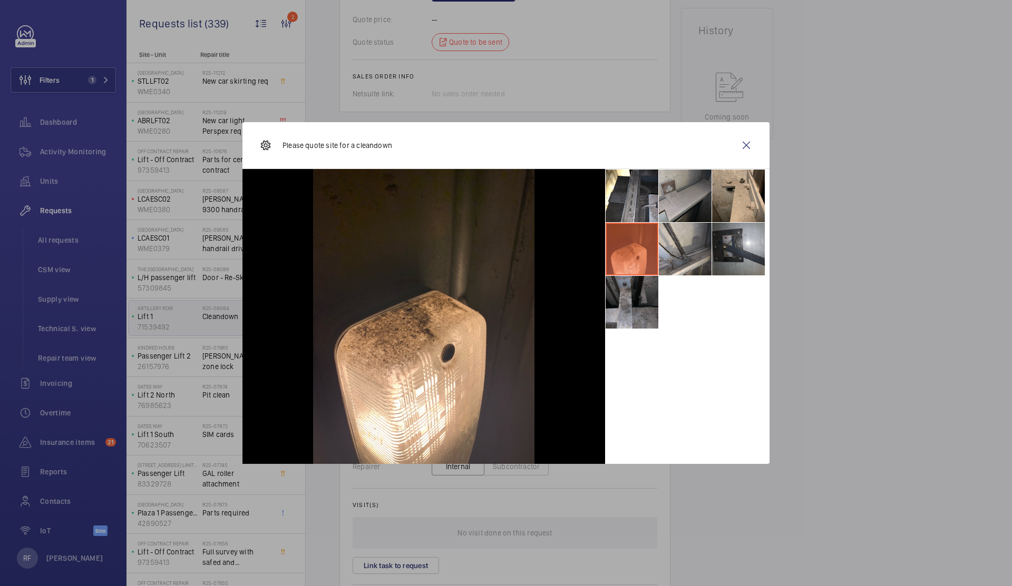
click at [628, 287] on li at bounding box center [631, 302] width 53 height 53
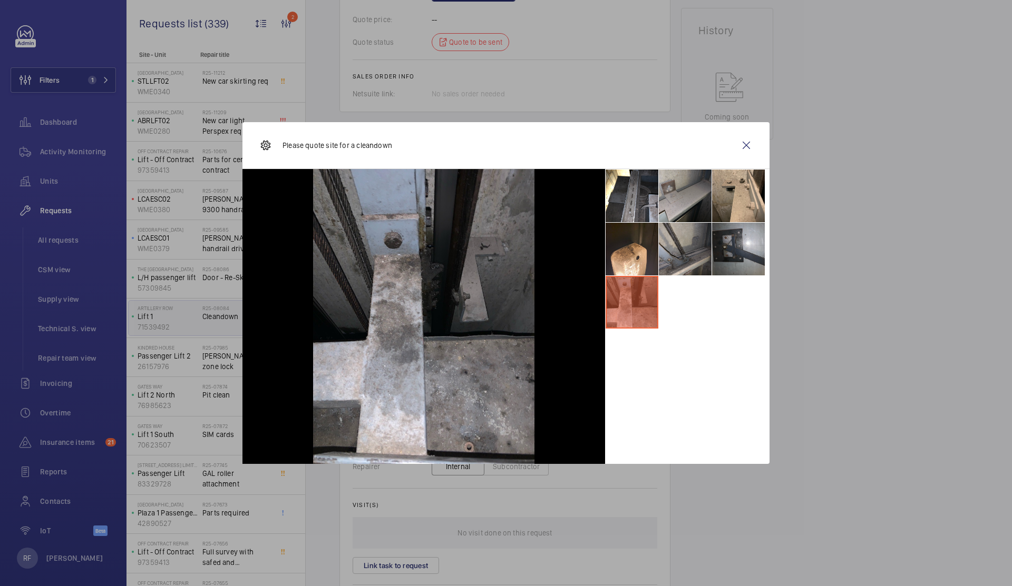
click at [673, 256] on li at bounding box center [685, 249] width 53 height 53
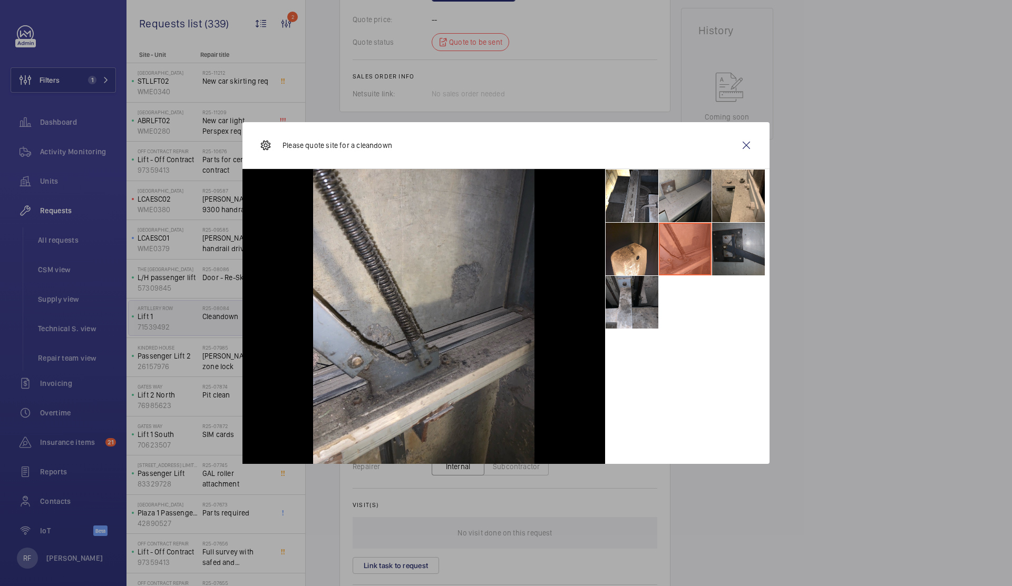
click at [718, 250] on li at bounding box center [738, 249] width 53 height 53
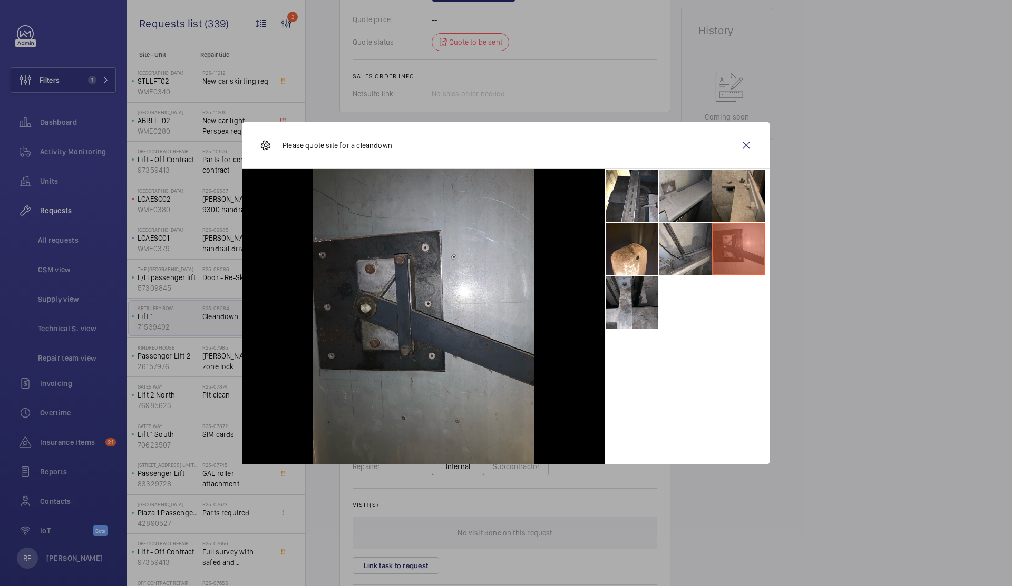
click at [719, 196] on li at bounding box center [738, 196] width 53 height 53
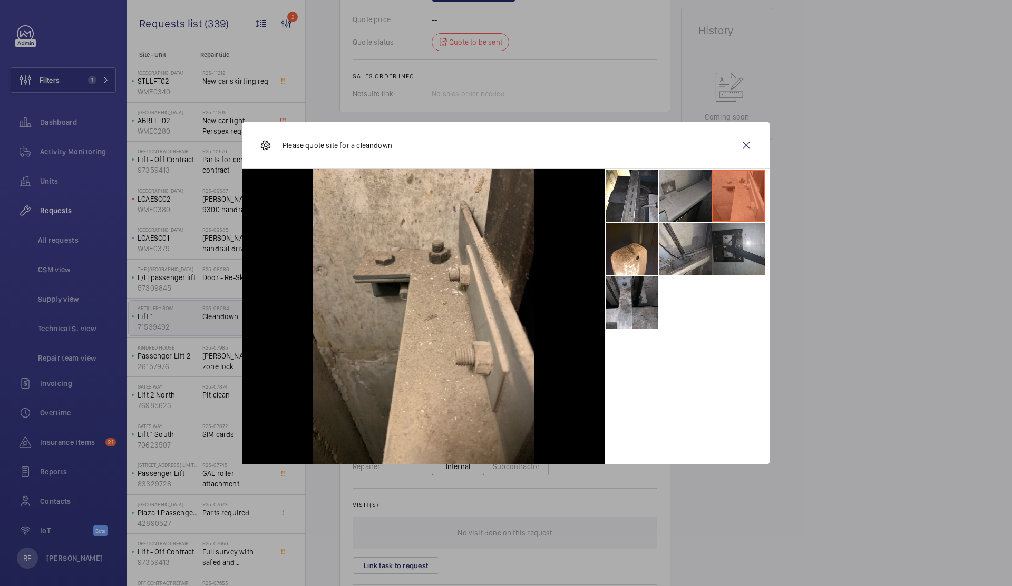
click at [695, 193] on li at bounding box center [685, 196] width 53 height 53
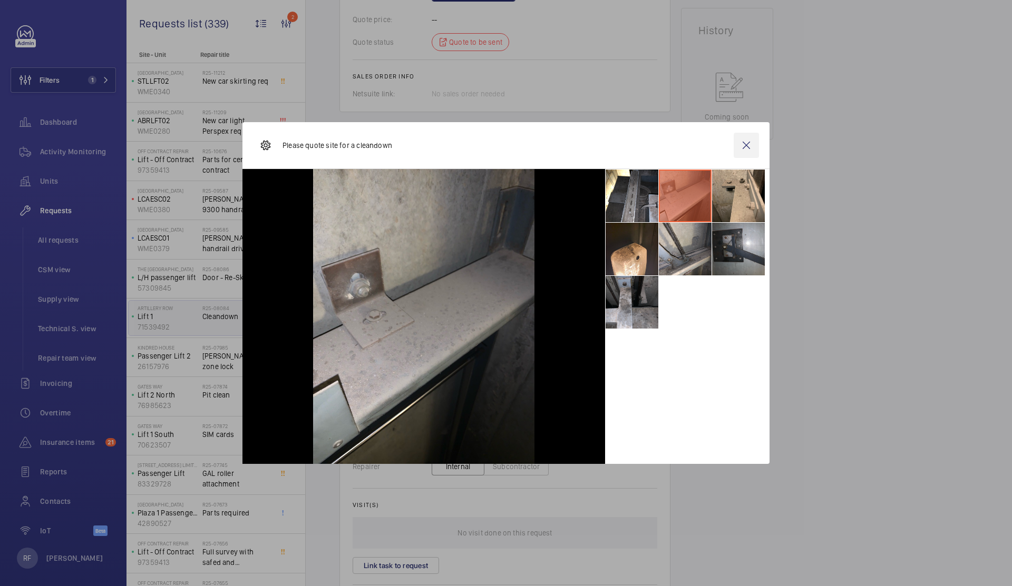
click at [746, 149] on wm-front-icon-button at bounding box center [746, 145] width 25 height 25
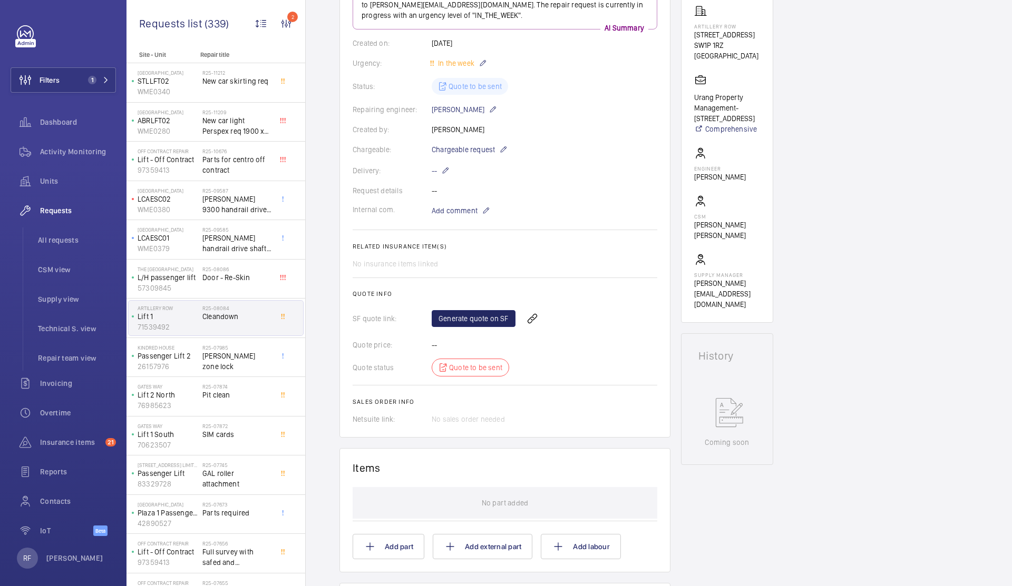
scroll to position [172, 0]
click at [496, 320] on link "Generate quote on SF" at bounding box center [474, 319] width 84 height 17
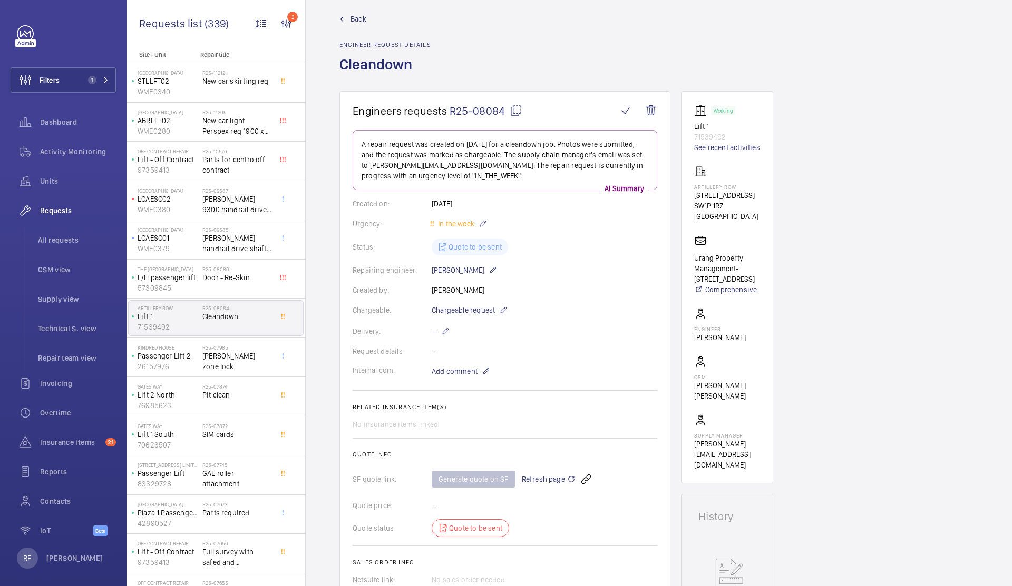
scroll to position [0, 0]
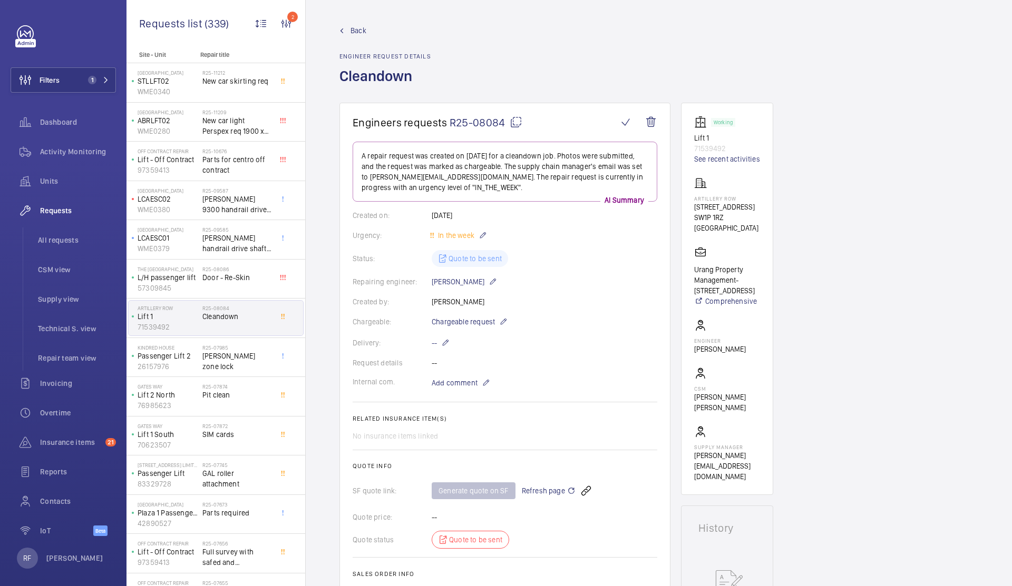
click at [516, 126] on mat-icon at bounding box center [516, 122] width 13 height 13
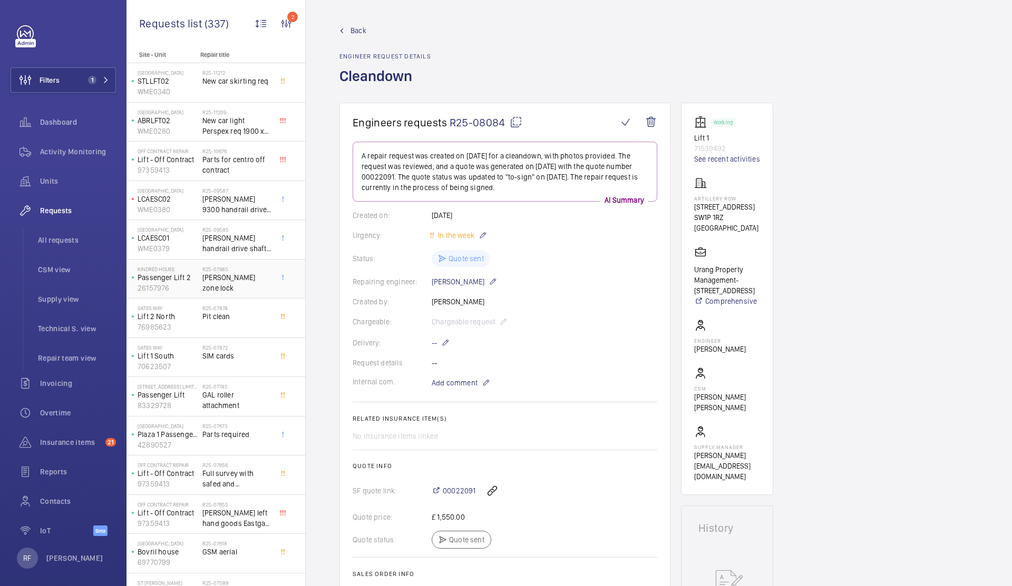
click at [221, 286] on div "R25-07985 [PERSON_NAME][GEOGRAPHIC_DATA]" at bounding box center [237, 281] width 70 height 31
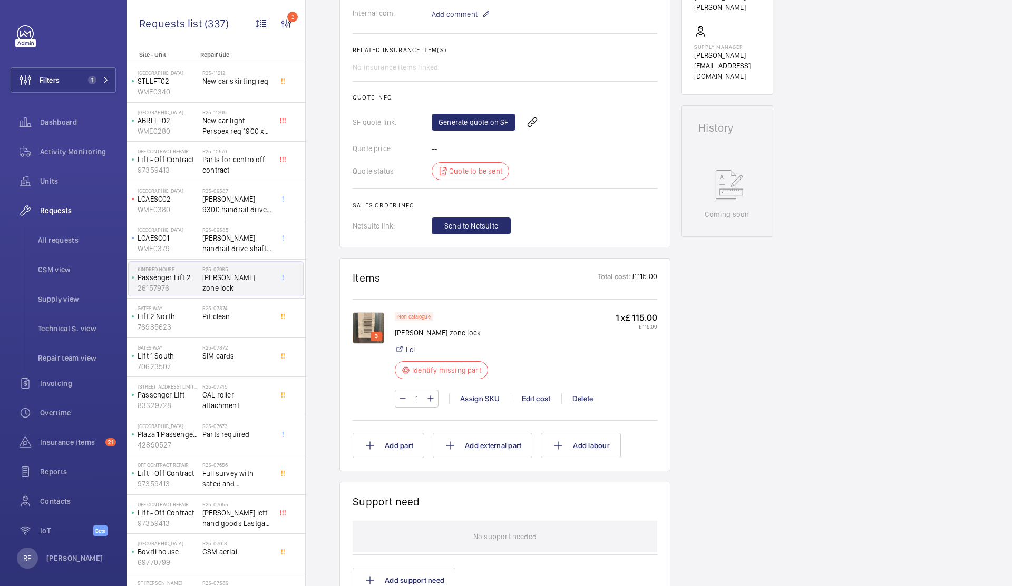
scroll to position [380, 0]
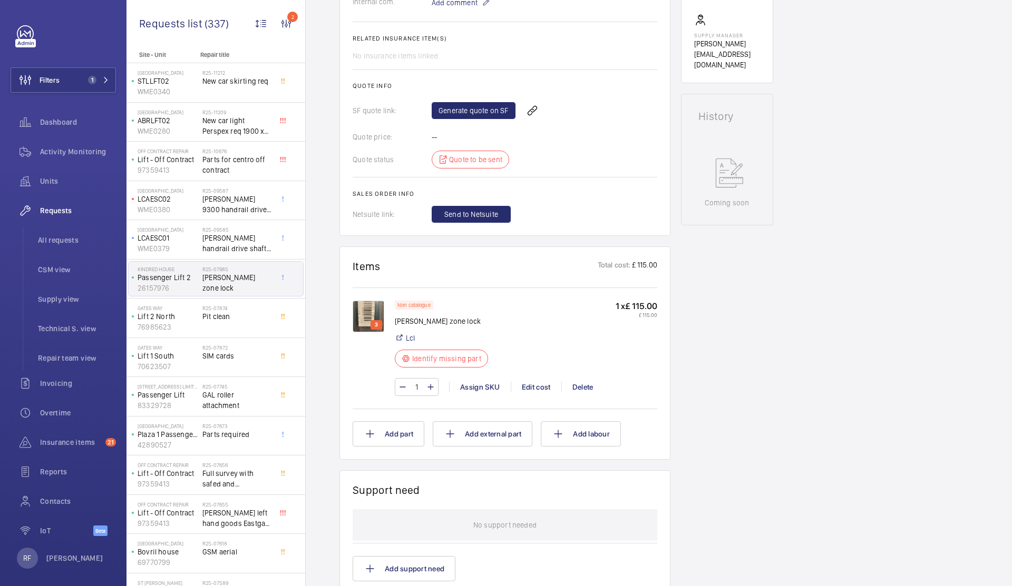
click at [376, 316] on img at bounding box center [369, 317] width 32 height 32
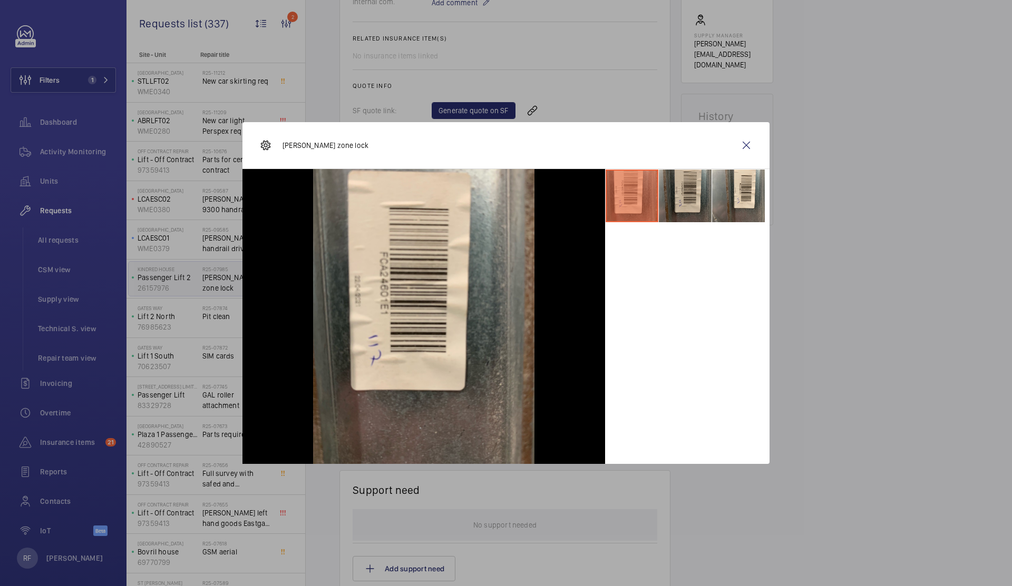
click at [703, 216] on li at bounding box center [685, 196] width 53 height 53
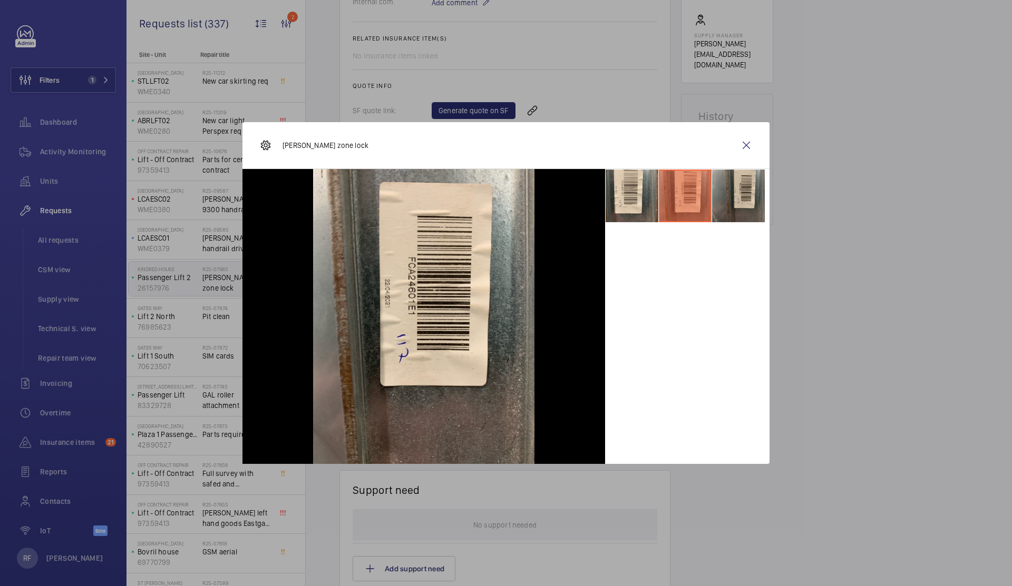
click at [740, 203] on li at bounding box center [738, 196] width 53 height 53
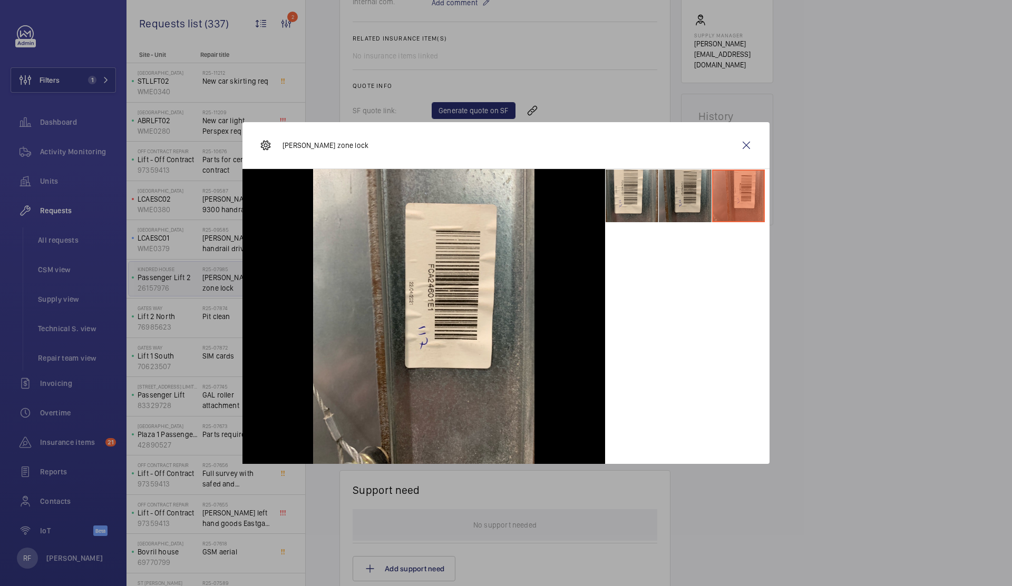
click at [690, 206] on li at bounding box center [685, 196] width 53 height 53
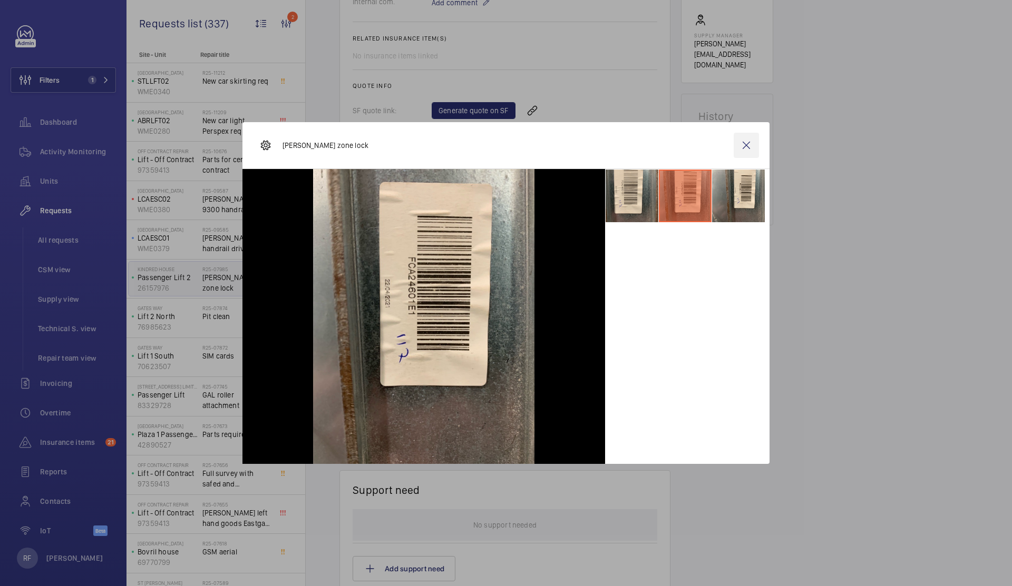
click at [748, 148] on wm-front-icon-button at bounding box center [746, 145] width 25 height 25
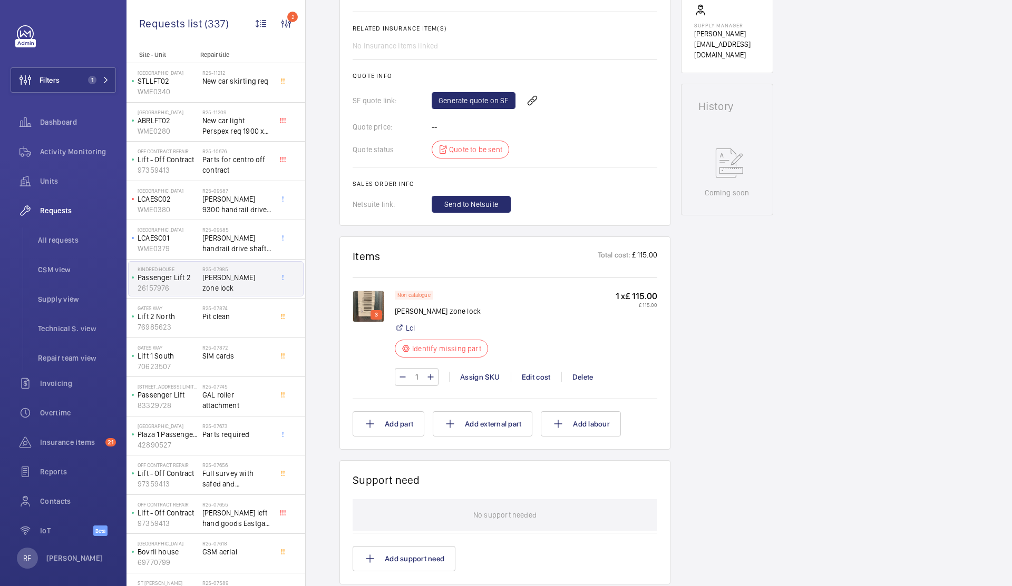
scroll to position [502, 0]
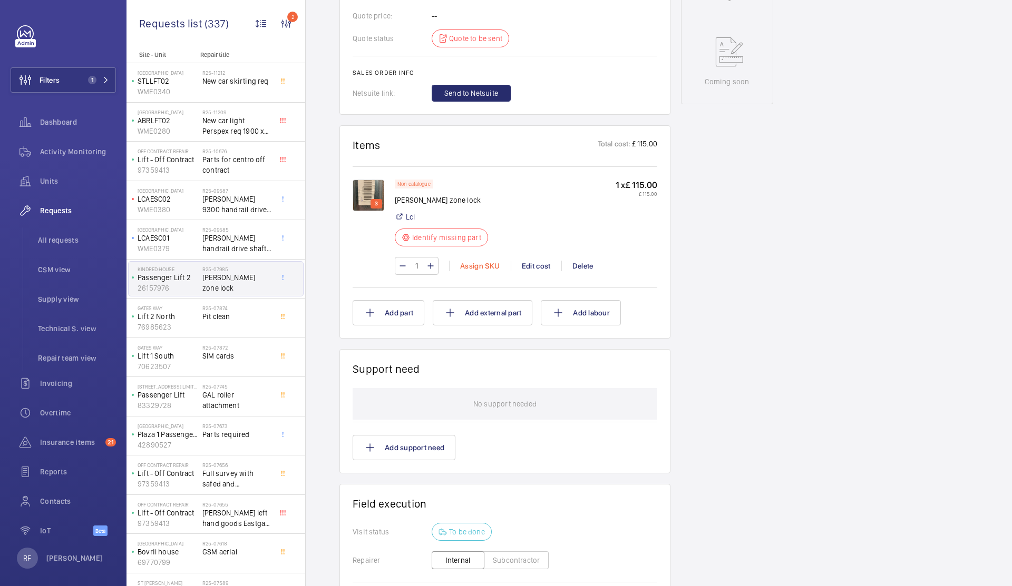
click at [477, 269] on div "Assign SKU" at bounding box center [480, 266] width 62 height 11
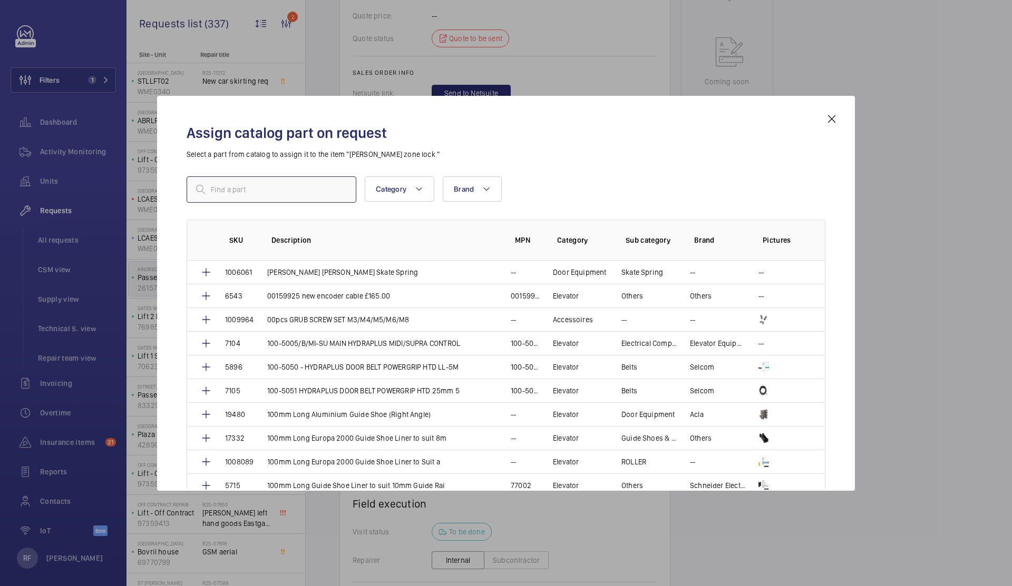
paste input "FCA24601E1"
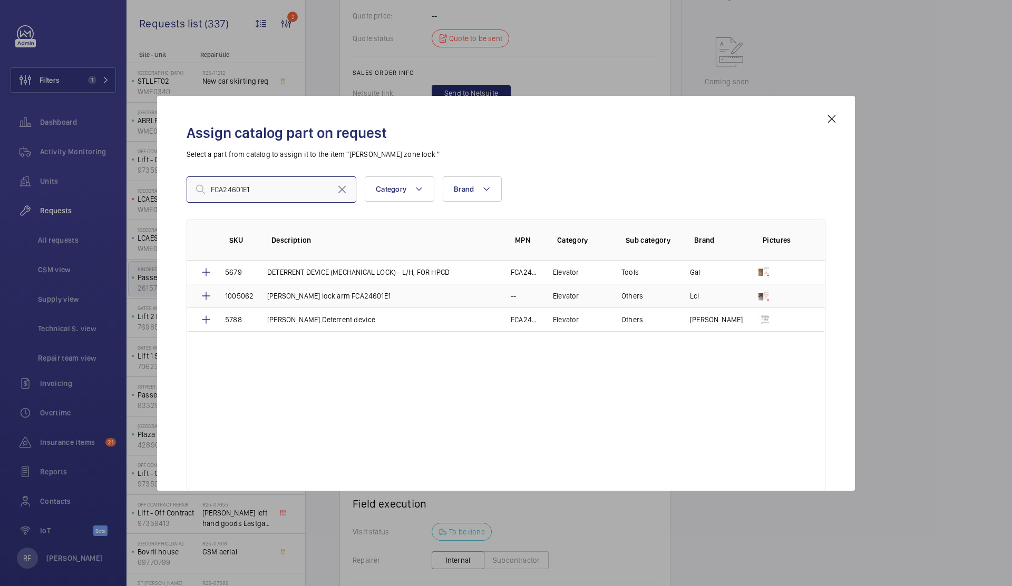
type input "FCA24601E1"
click at [322, 297] on p "Otis cardoor lock arm FCA24601E1" at bounding box center [328, 296] width 123 height 11
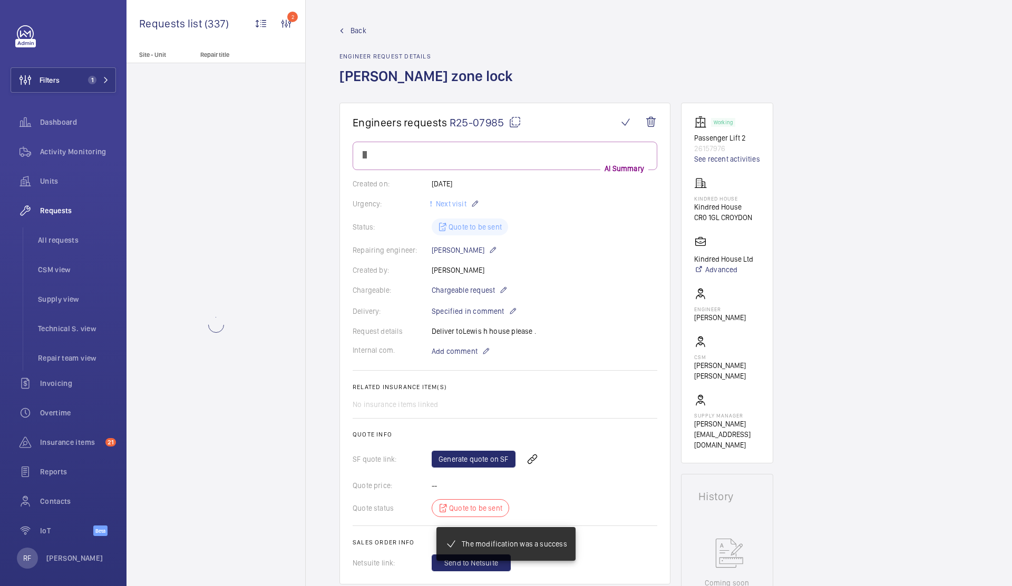
scroll to position [502, 0]
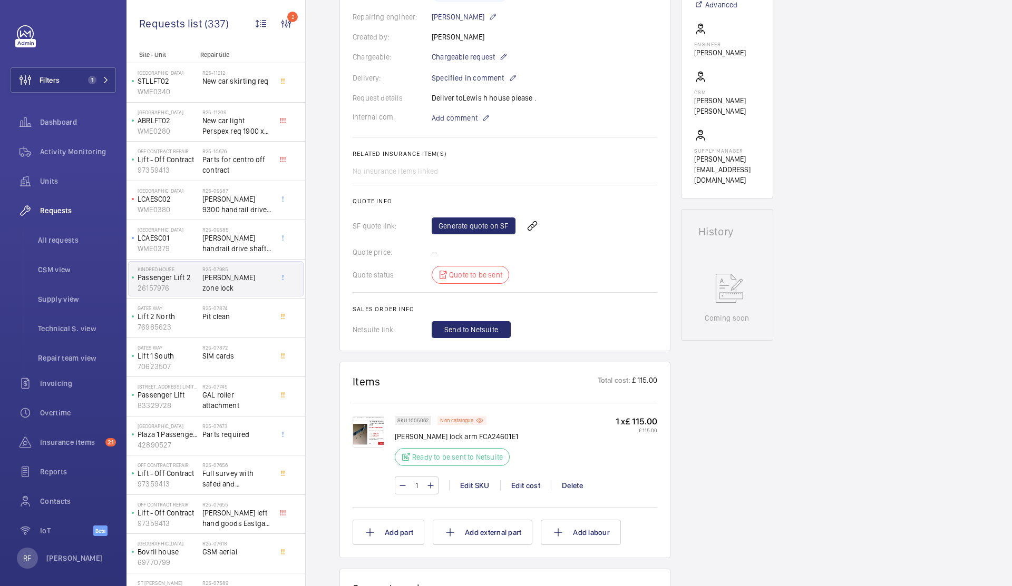
scroll to position [271, 0]
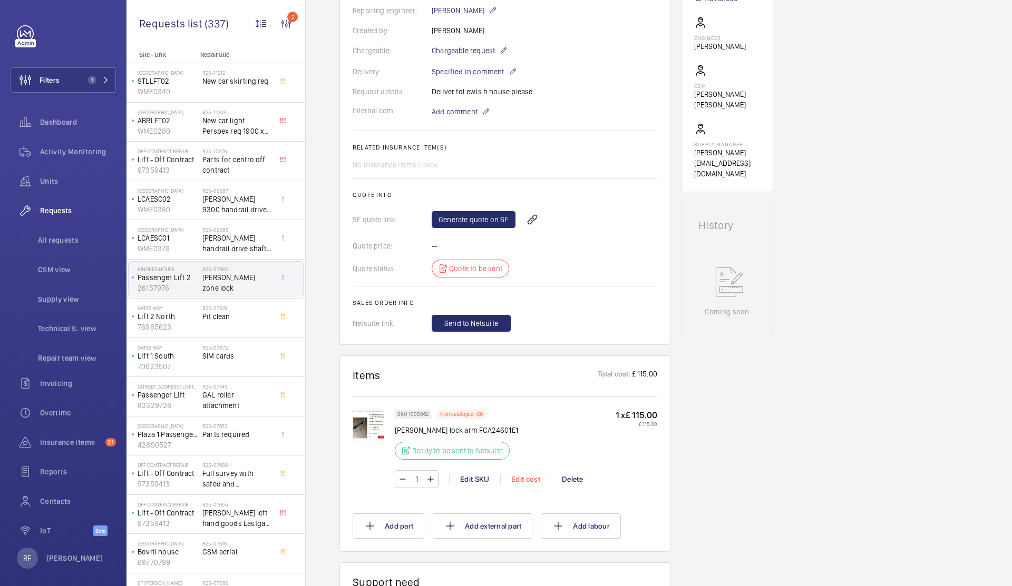
click at [524, 478] on div "Edit cost" at bounding box center [525, 479] width 51 height 11
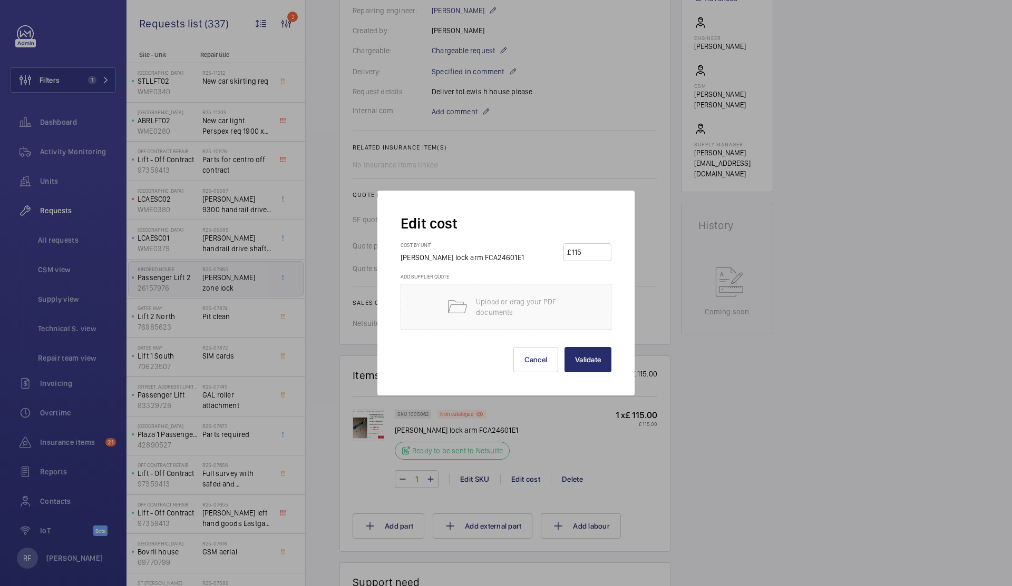
click at [580, 251] on input "115" at bounding box center [589, 252] width 37 height 17
type input "257"
click at [595, 359] on button "Validate" at bounding box center [587, 359] width 47 height 25
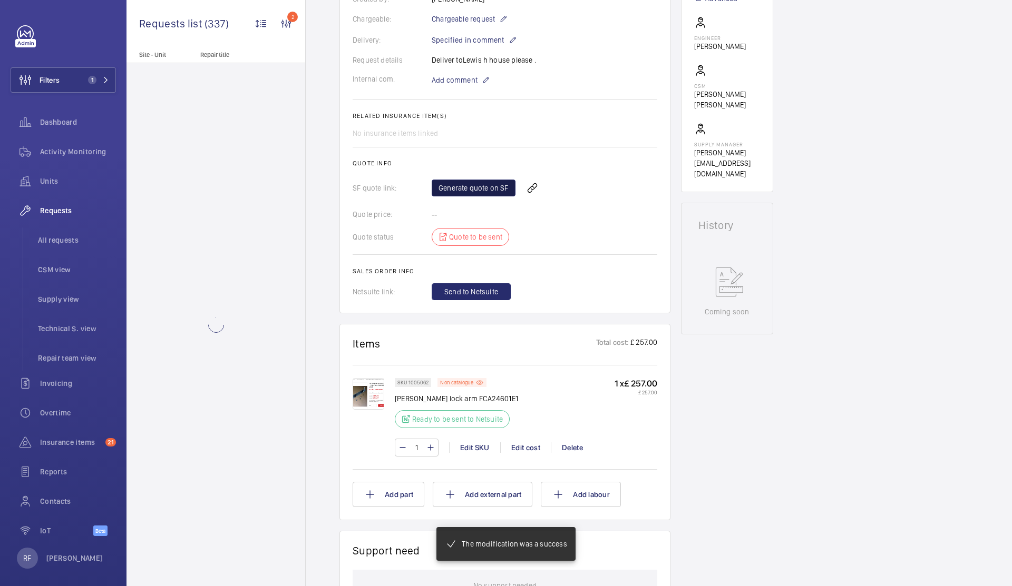
click at [462, 194] on link "Generate quote on SF" at bounding box center [474, 188] width 84 height 17
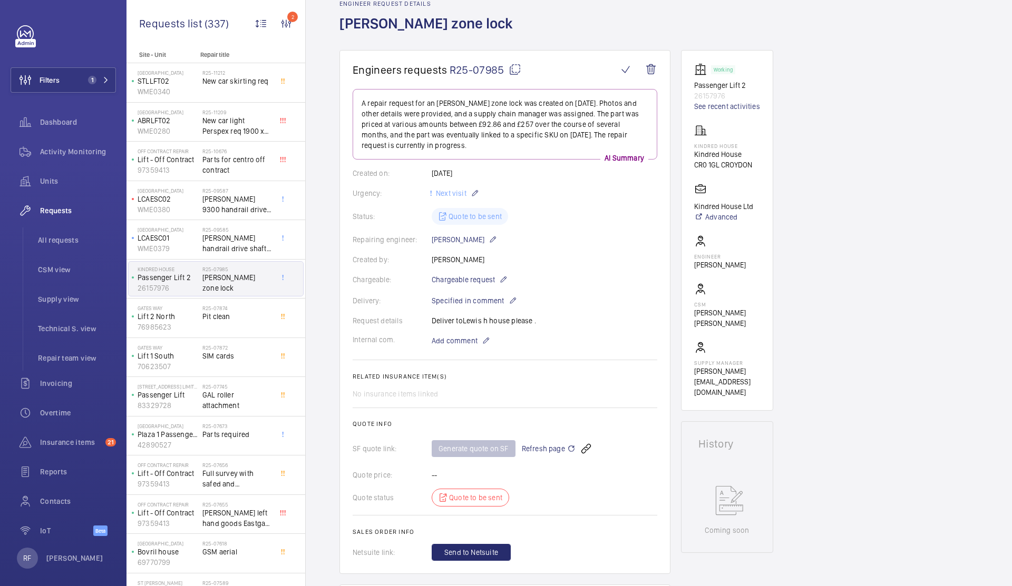
scroll to position [0, 0]
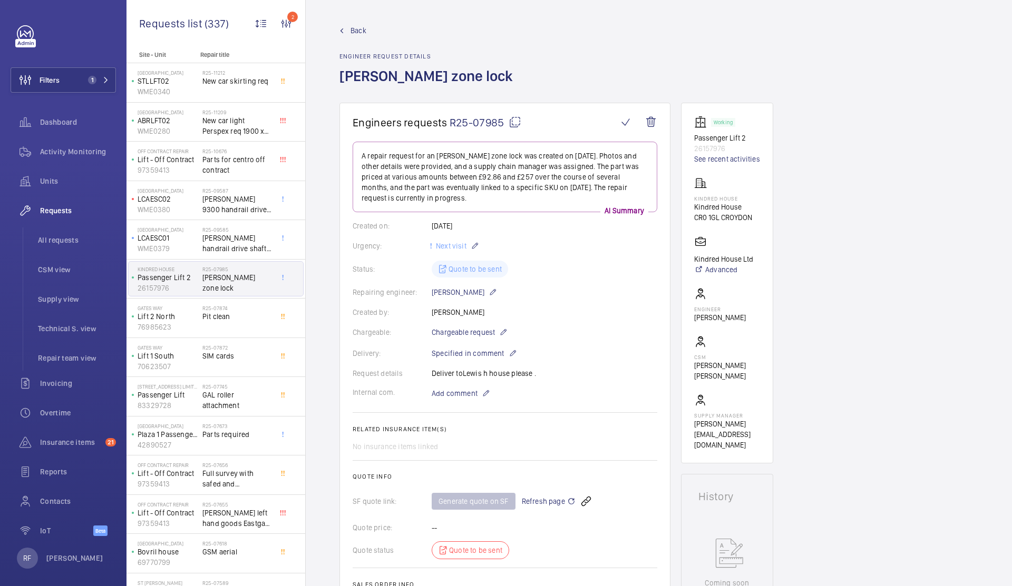
click at [514, 124] on mat-icon at bounding box center [514, 122] width 13 height 13
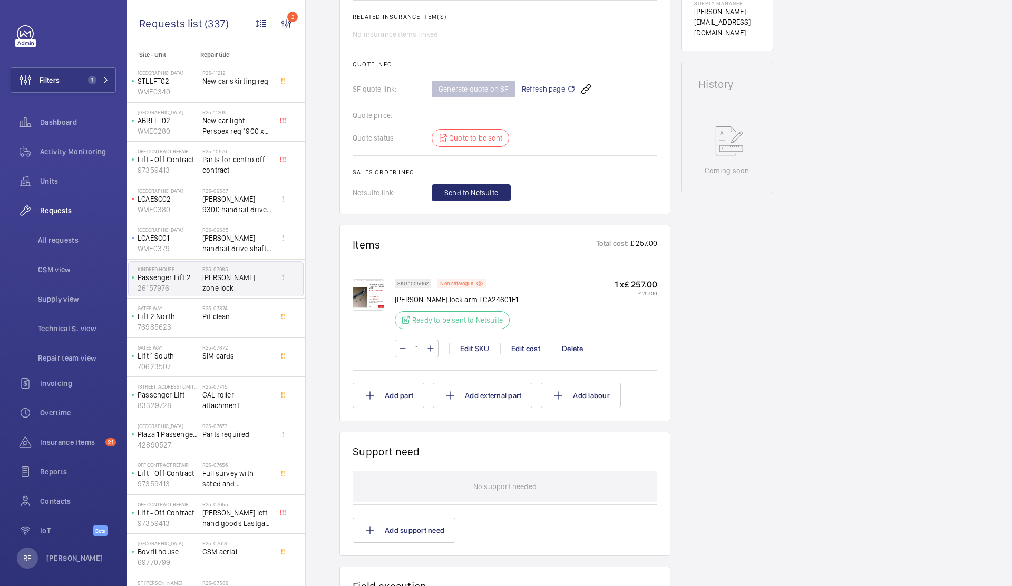
scroll to position [359, 0]
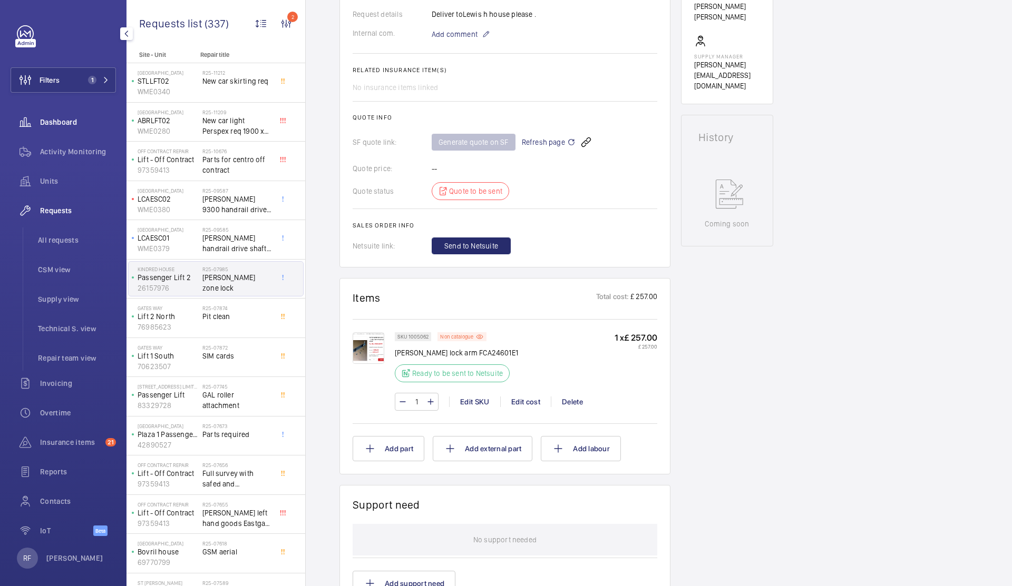
click at [67, 126] on span "Dashboard" at bounding box center [78, 122] width 76 height 11
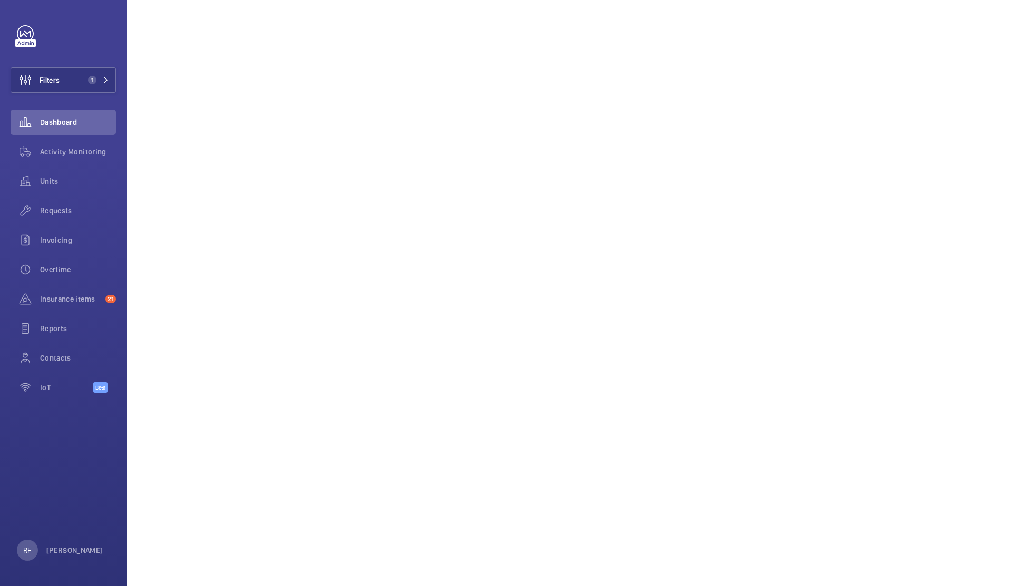
scroll to position [356, 0]
click at [97, 75] on button "Filters 1" at bounding box center [63, 79] width 105 height 25
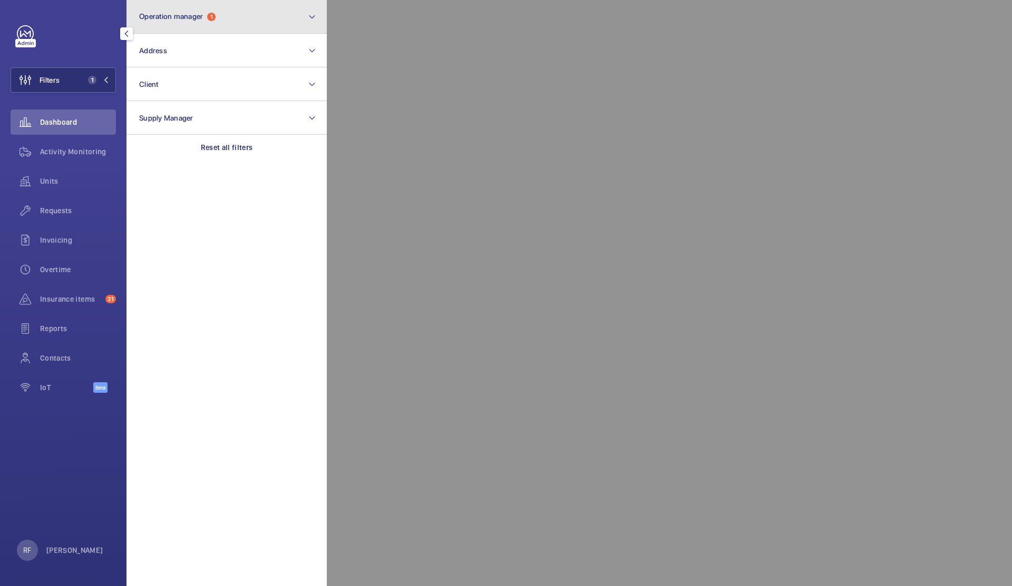
click at [179, 25] on button "Operation manager 1" at bounding box center [226, 17] width 200 height 34
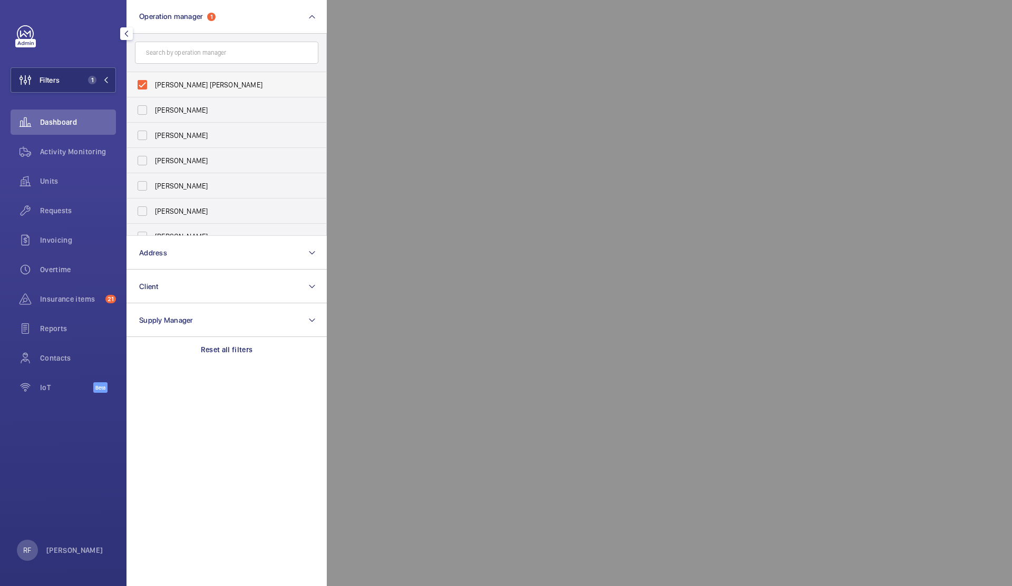
click at [141, 85] on label "[PERSON_NAME] [PERSON_NAME]" at bounding box center [218, 84] width 183 height 25
click at [141, 85] on input "[PERSON_NAME] [PERSON_NAME]" at bounding box center [142, 84] width 21 height 21
checkbox input "false"
click at [473, 36] on div at bounding box center [833, 293] width 1012 height 586
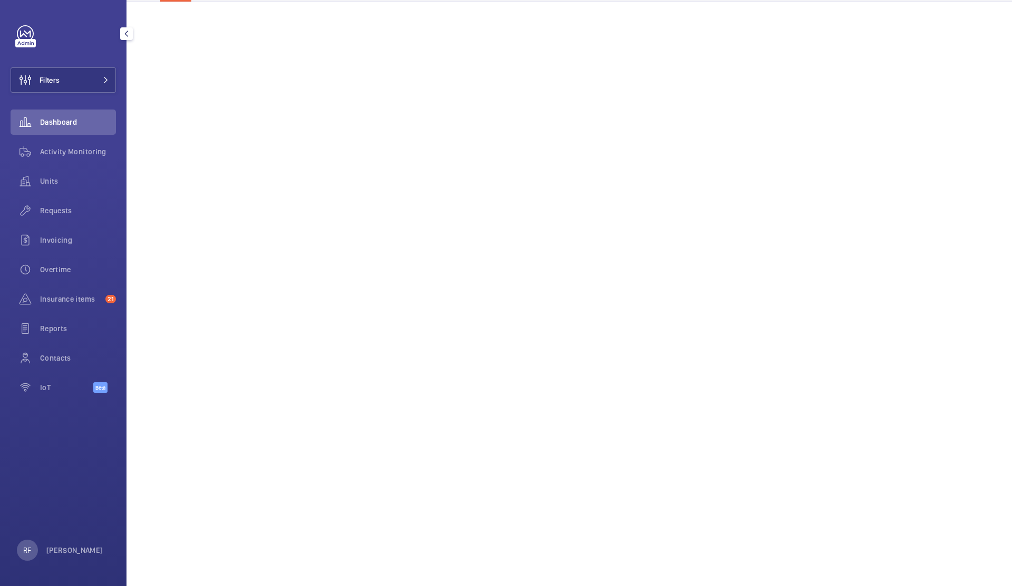
scroll to position [101, 0]
drag, startPoint x: 66, startPoint y: 77, endPoint x: 73, endPoint y: 79, distance: 7.5
click at [66, 77] on button "Filters" at bounding box center [63, 79] width 105 height 25
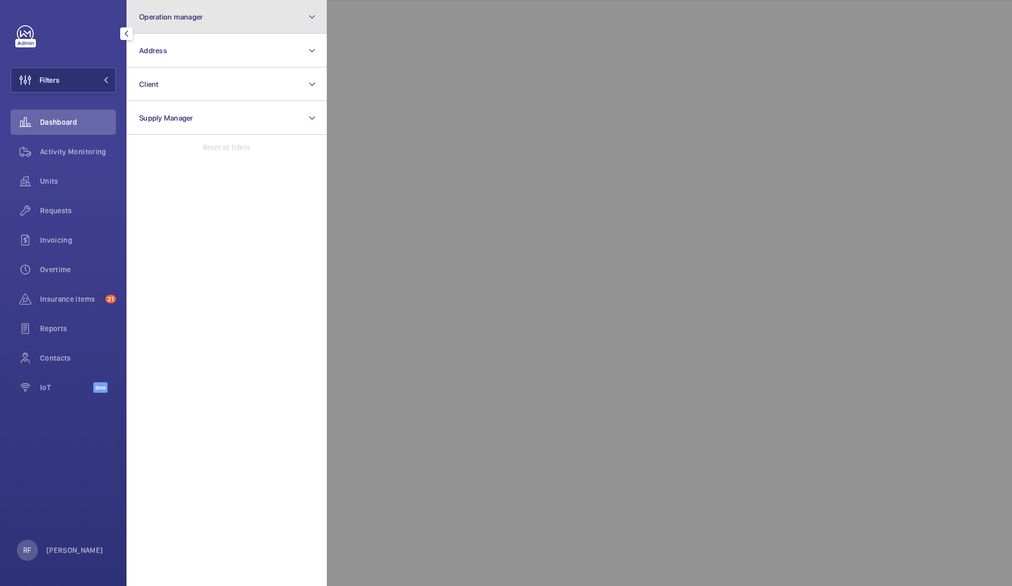
click at [261, 20] on button "Operation manager" at bounding box center [226, 17] width 200 height 34
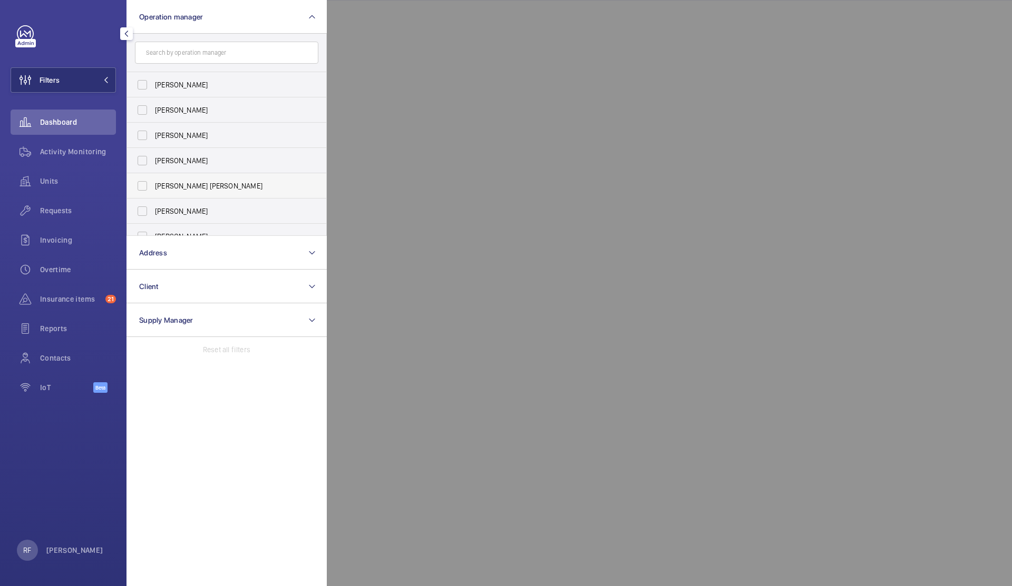
click at [194, 185] on span "[PERSON_NAME] [PERSON_NAME]" at bounding box center [227, 186] width 145 height 11
click at [153, 185] on input "[PERSON_NAME] [PERSON_NAME]" at bounding box center [142, 185] width 21 height 21
checkbox input "true"
click at [380, 53] on div at bounding box center [833, 293] width 1012 height 586
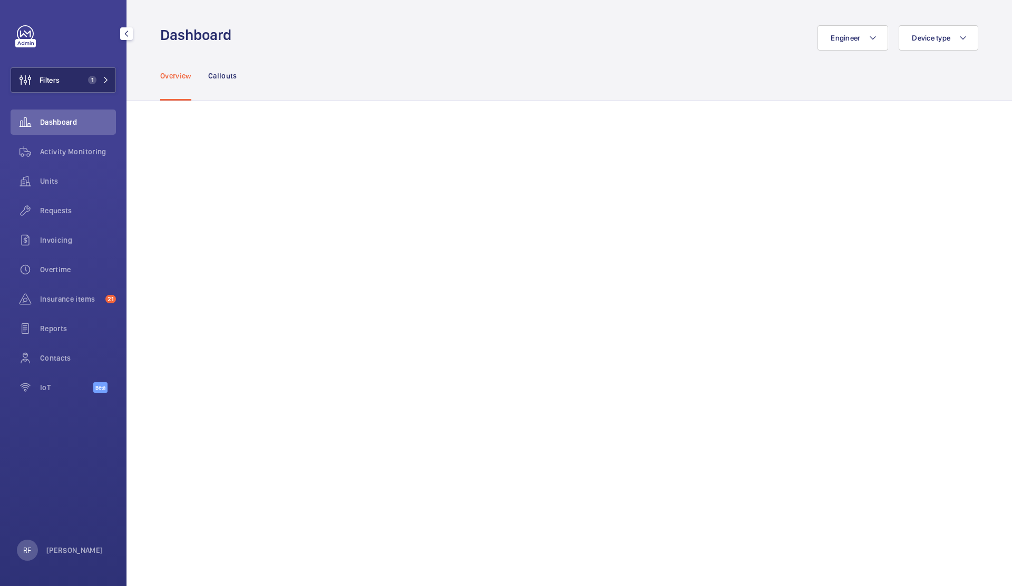
click at [95, 83] on span "1" at bounding box center [90, 80] width 13 height 8
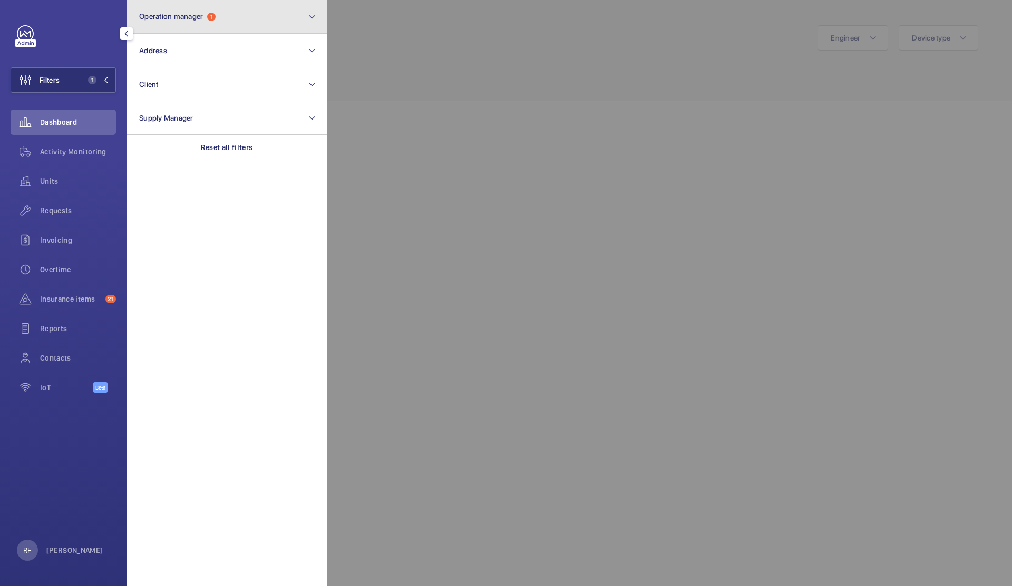
click at [215, 26] on button "Operation manager 1" at bounding box center [226, 17] width 200 height 34
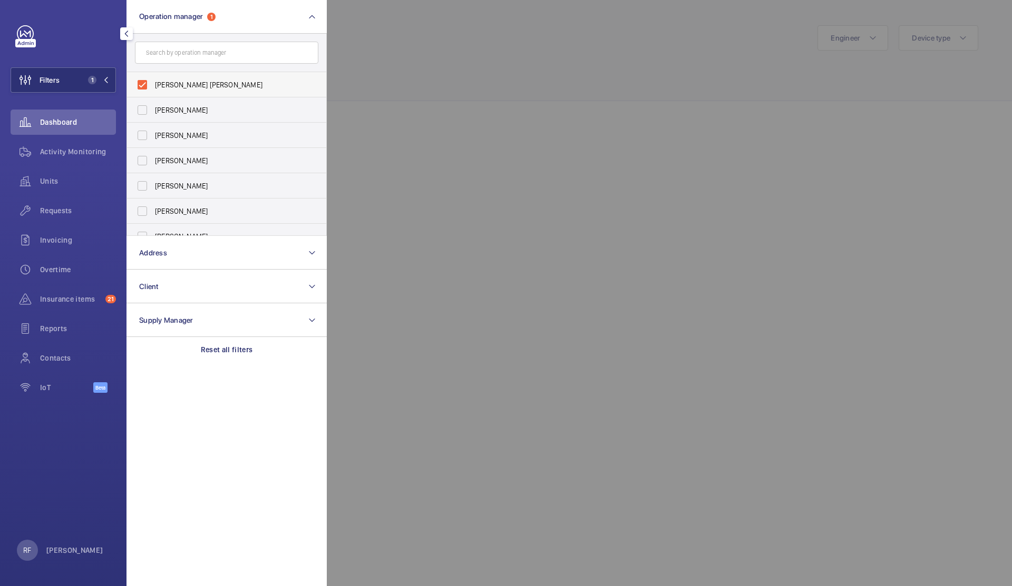
click at [140, 87] on label "[PERSON_NAME] [PERSON_NAME]" at bounding box center [218, 84] width 183 height 25
click at [140, 87] on input "[PERSON_NAME] [PERSON_NAME]" at bounding box center [142, 84] width 21 height 21
checkbox input "false"
click at [548, 41] on div at bounding box center [833, 293] width 1012 height 586
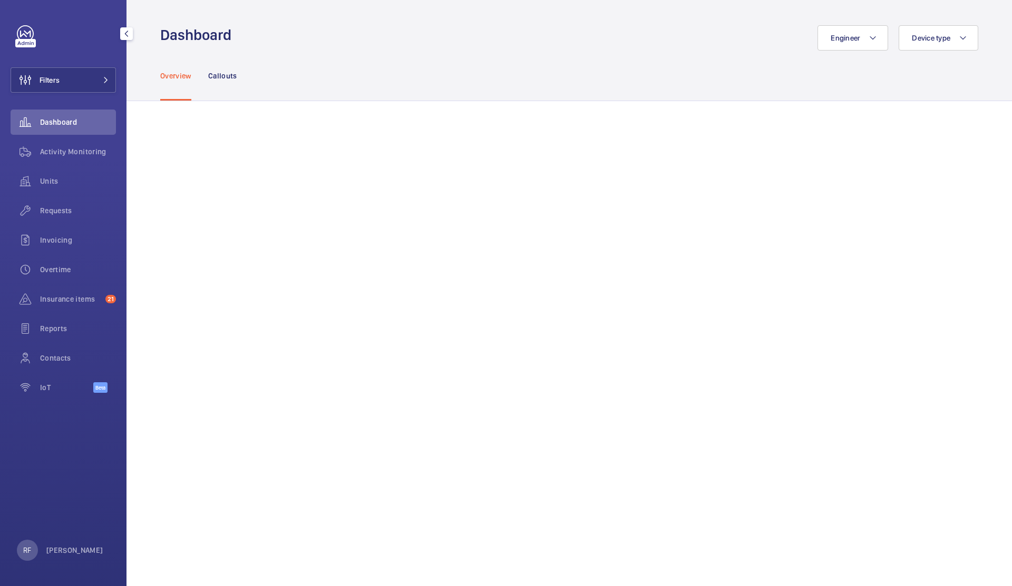
click at [789, 22] on wm-front-admin-header "Dashboard Engineer Device type" at bounding box center [568, 25] width 885 height 51
